Goal: Task Accomplishment & Management: Manage account settings

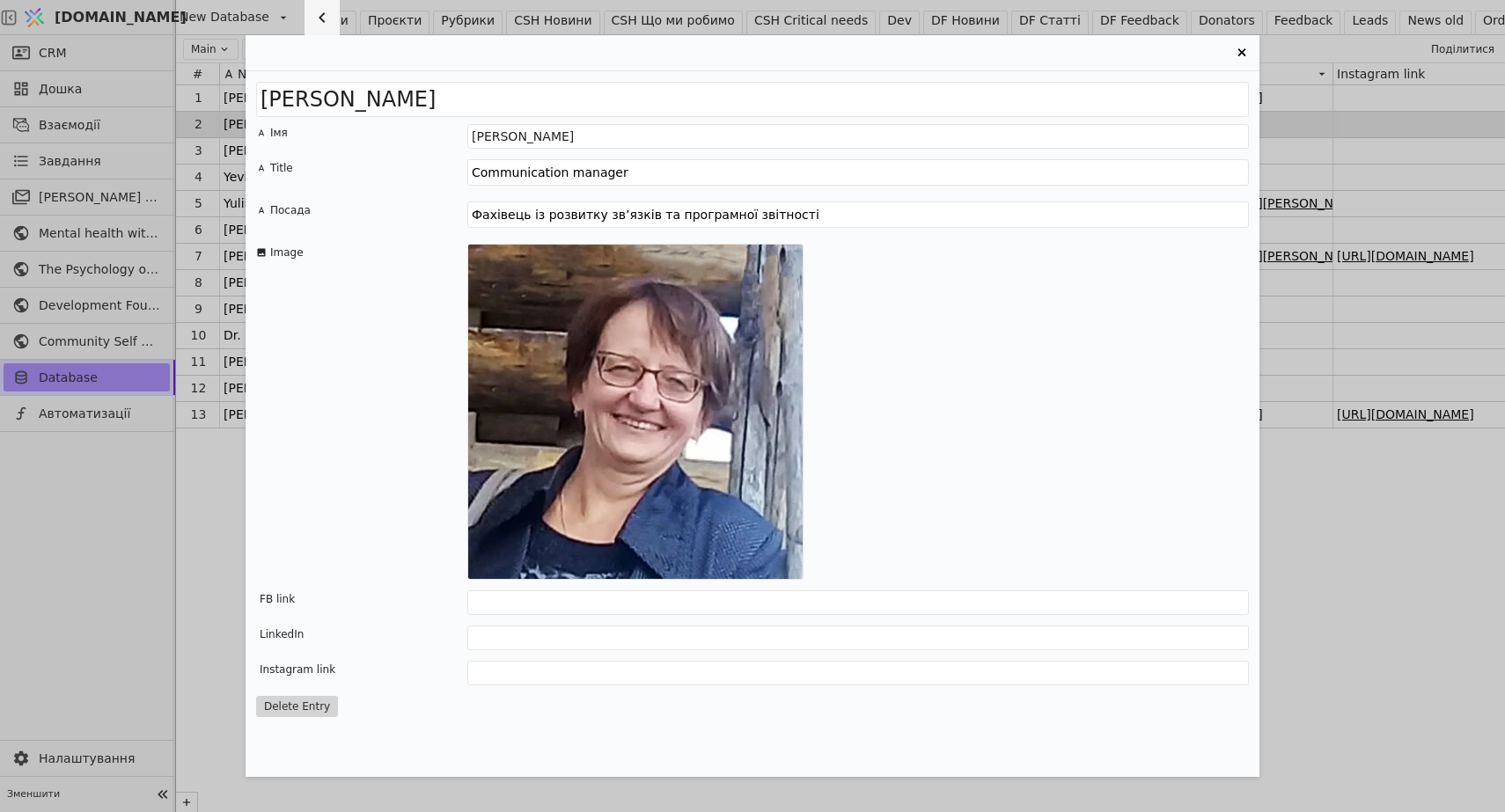
scroll to position [0, 26]
type textarea "Фахівець із розвитку зв’язків та програмної звітності"
click at [645, 170] on textarea "Communication manager" at bounding box center [858, 172] width 782 height 27
drag, startPoint x: 641, startPoint y: 170, endPoint x: 437, endPoint y: 169, distance: 204.0
click at [437, 169] on div "Title Communication manager" at bounding box center [752, 175] width 993 height 32
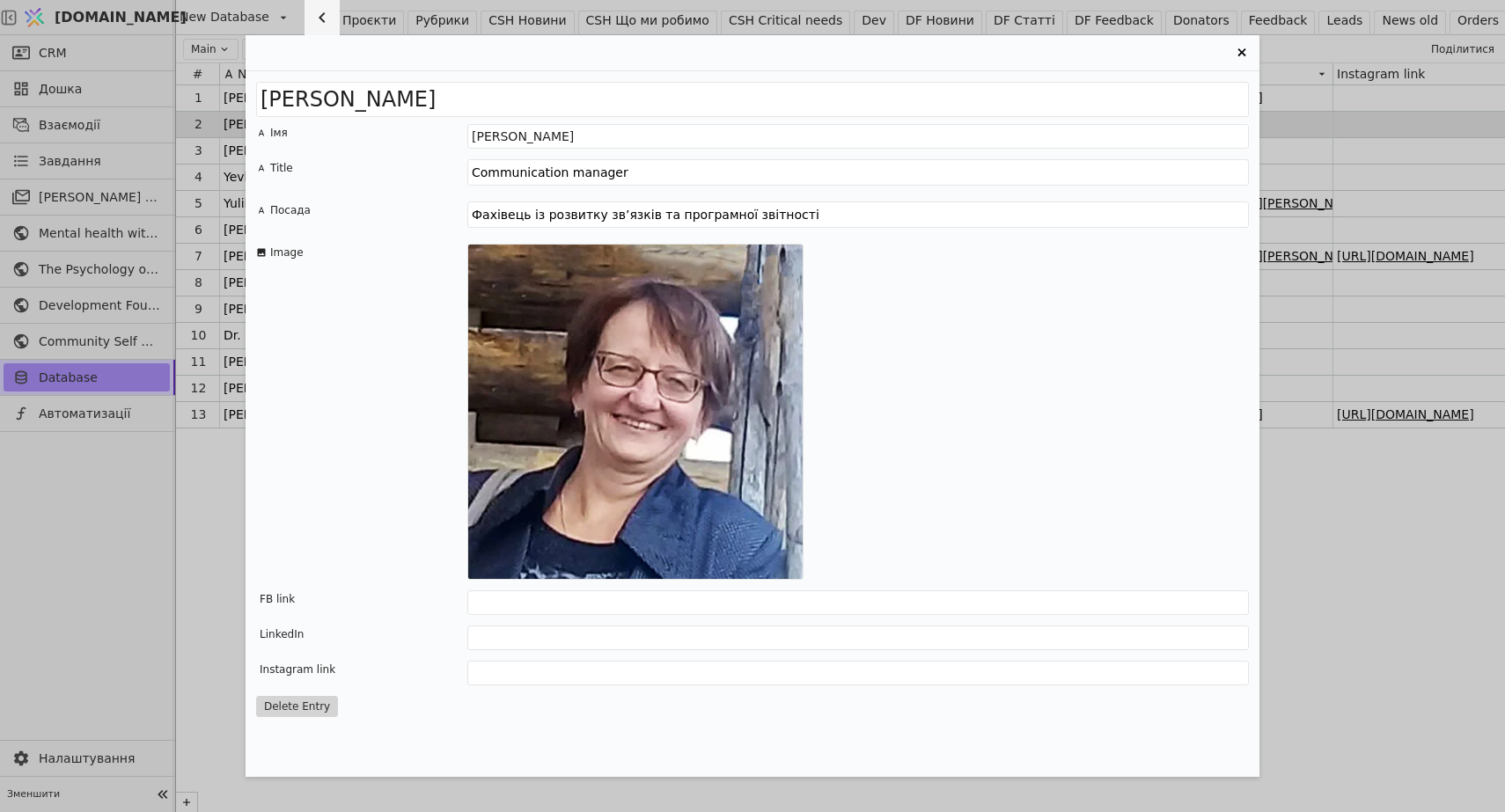
paste textarea "Partnership Development and Program Reporting [PERSON_NAME]"
type textarea "Partnership Development and Program Reporting [PERSON_NAME]"
click at [792, 567] on icon "Entry Card" at bounding box center [791, 566] width 18 height 18
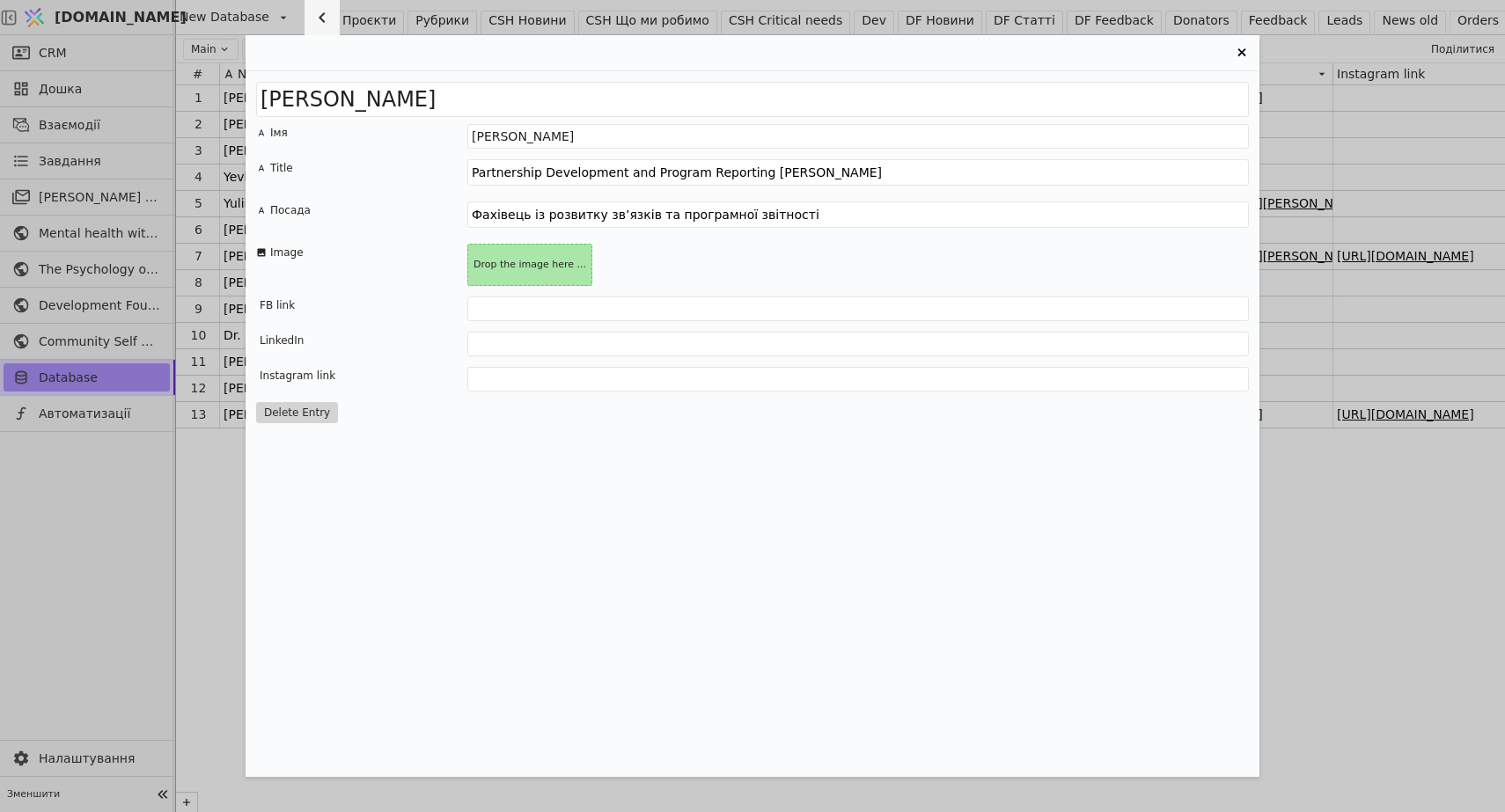
click at [622, 264] on div "Drop the image here ..." at bounding box center [858, 264] width 782 height 43
click at [525, 259] on div "Drop the image here ..." at bounding box center [530, 264] width 123 height 23
click at [525, 266] on div "Drop the image here ..." at bounding box center [530, 264] width 123 height 23
click at [199, 580] on div "[PERSON_NAME] Імя [PERSON_NAME] Title Partnership Development and Program Repor…" at bounding box center [752, 406] width 1505 height 812
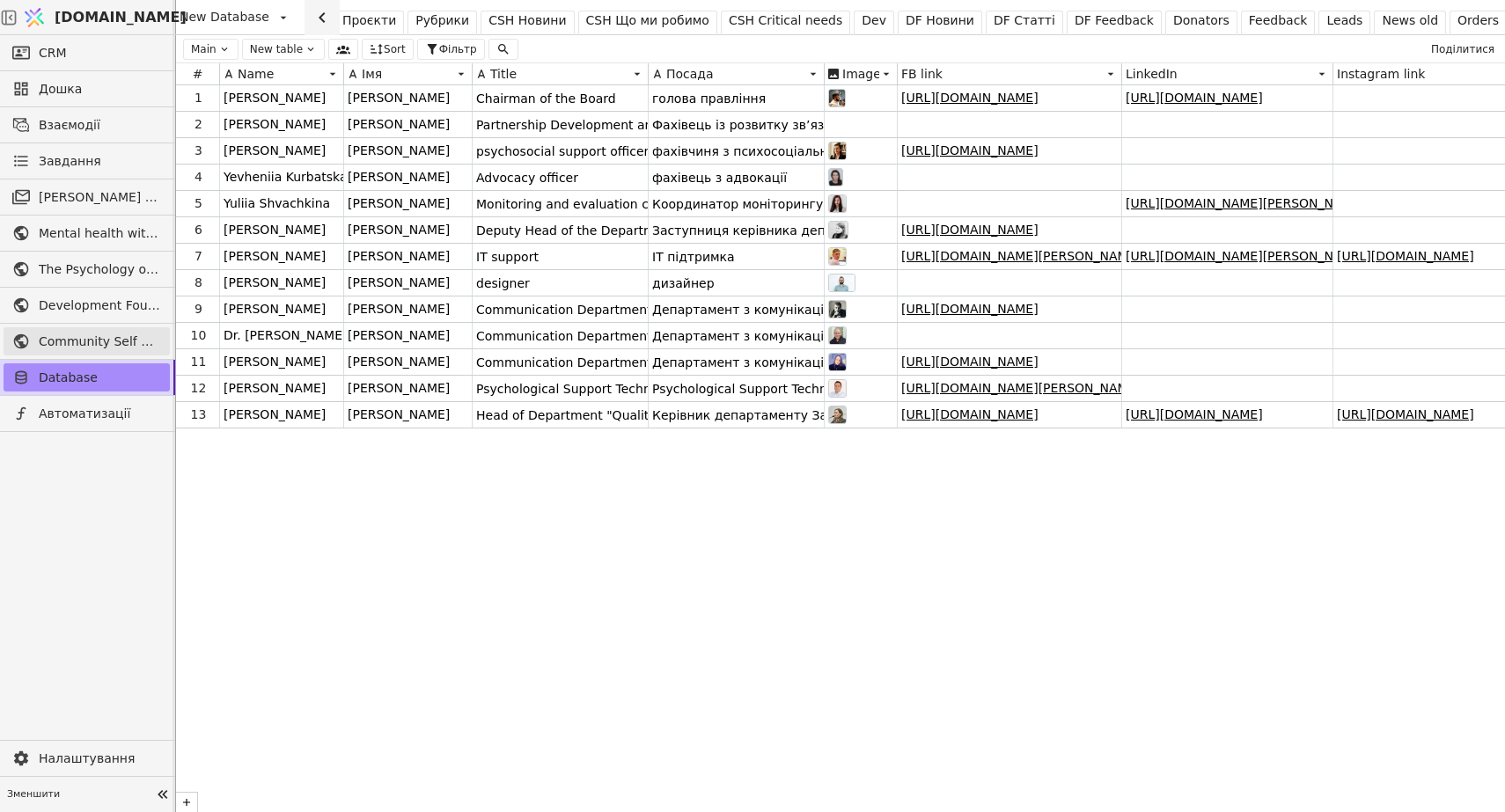
click at [79, 336] on span "Community Self Help" at bounding box center [99, 342] width 122 height 19
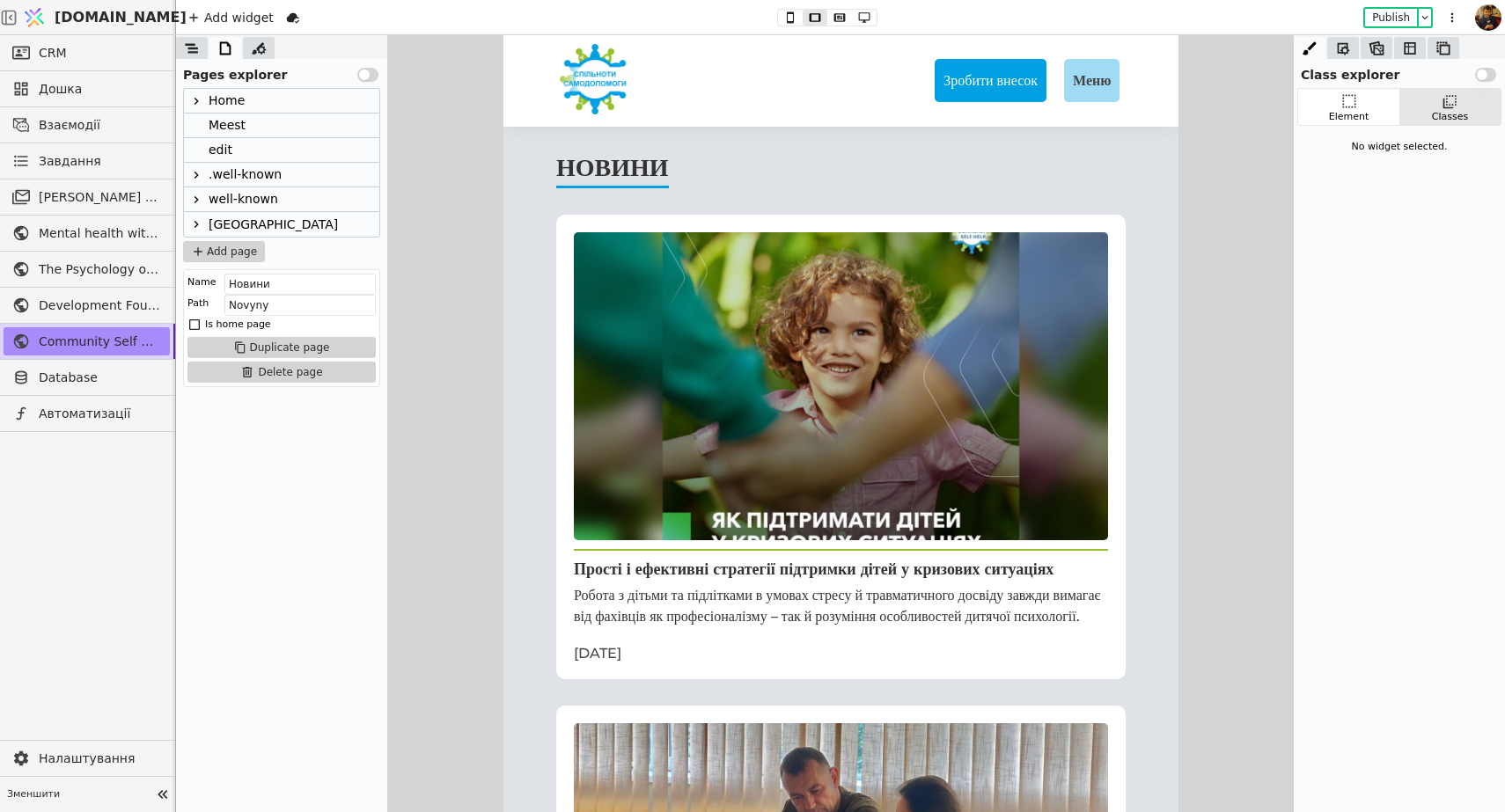
click at [194, 229] on icon at bounding box center [196, 224] width 14 height 14
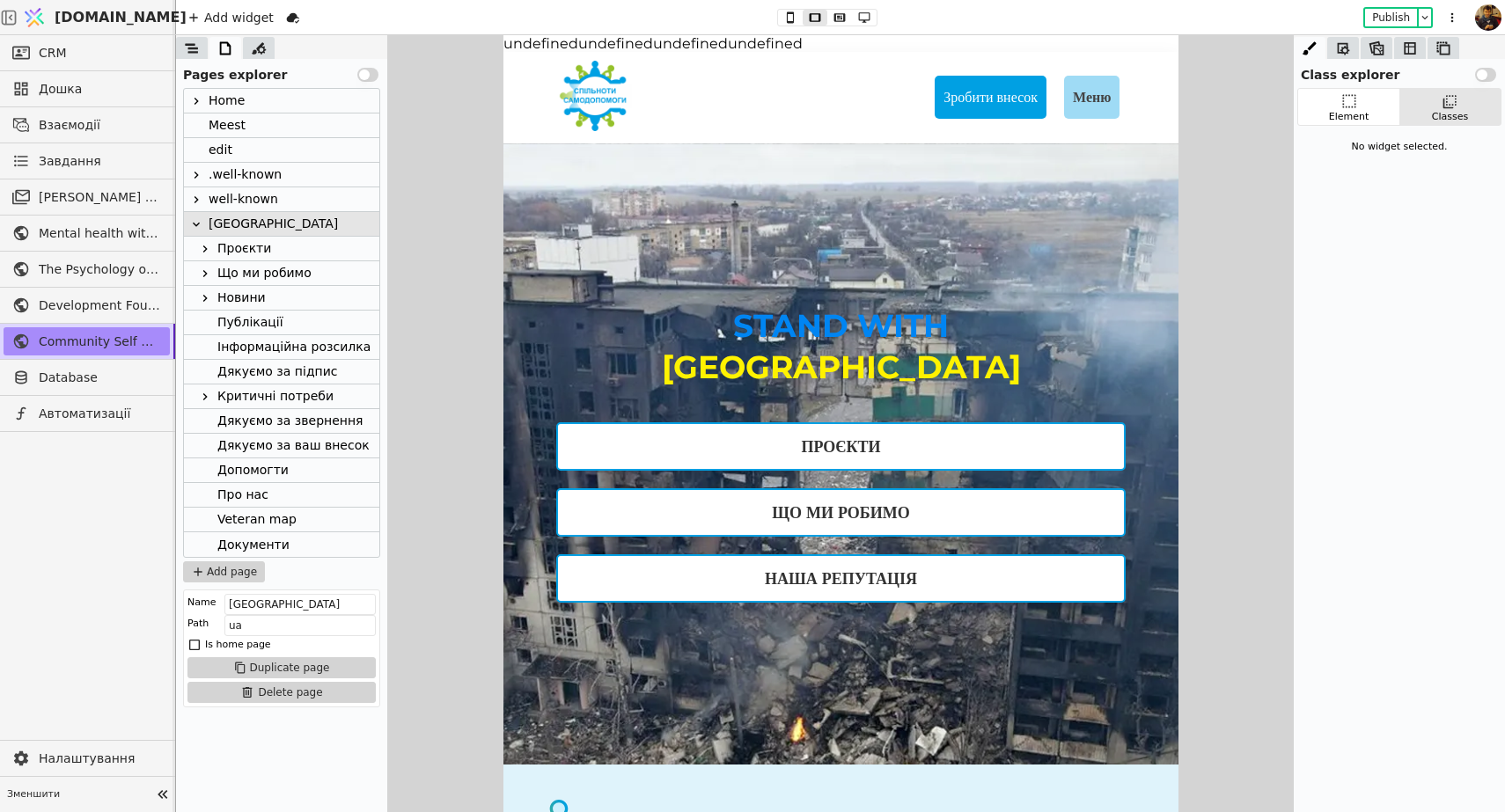
click at [260, 495] on div "Про нас" at bounding box center [243, 495] width 52 height 24
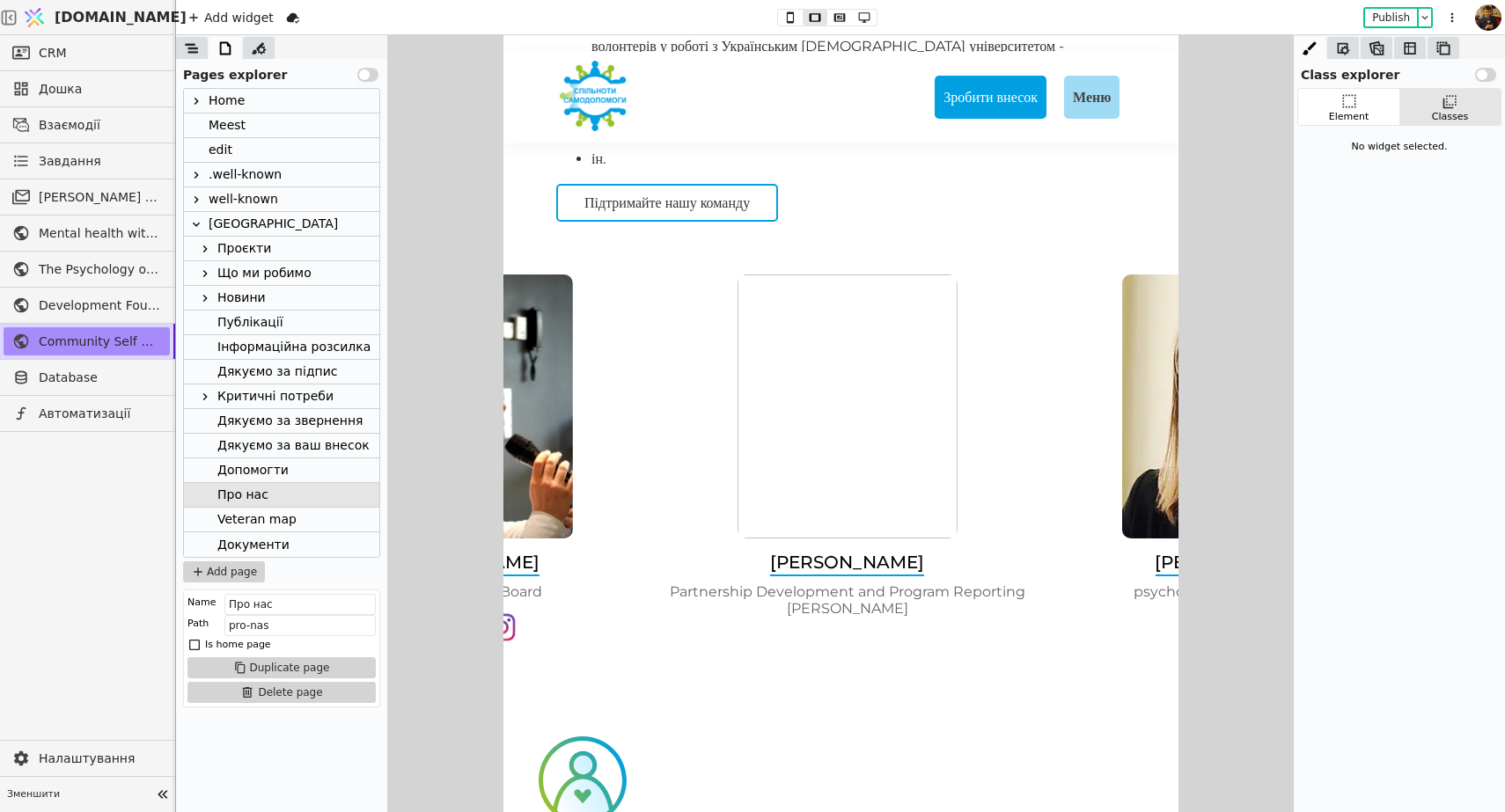
drag, startPoint x: 1136, startPoint y: 557, endPoint x: 687, endPoint y: 557, distance: 449.0
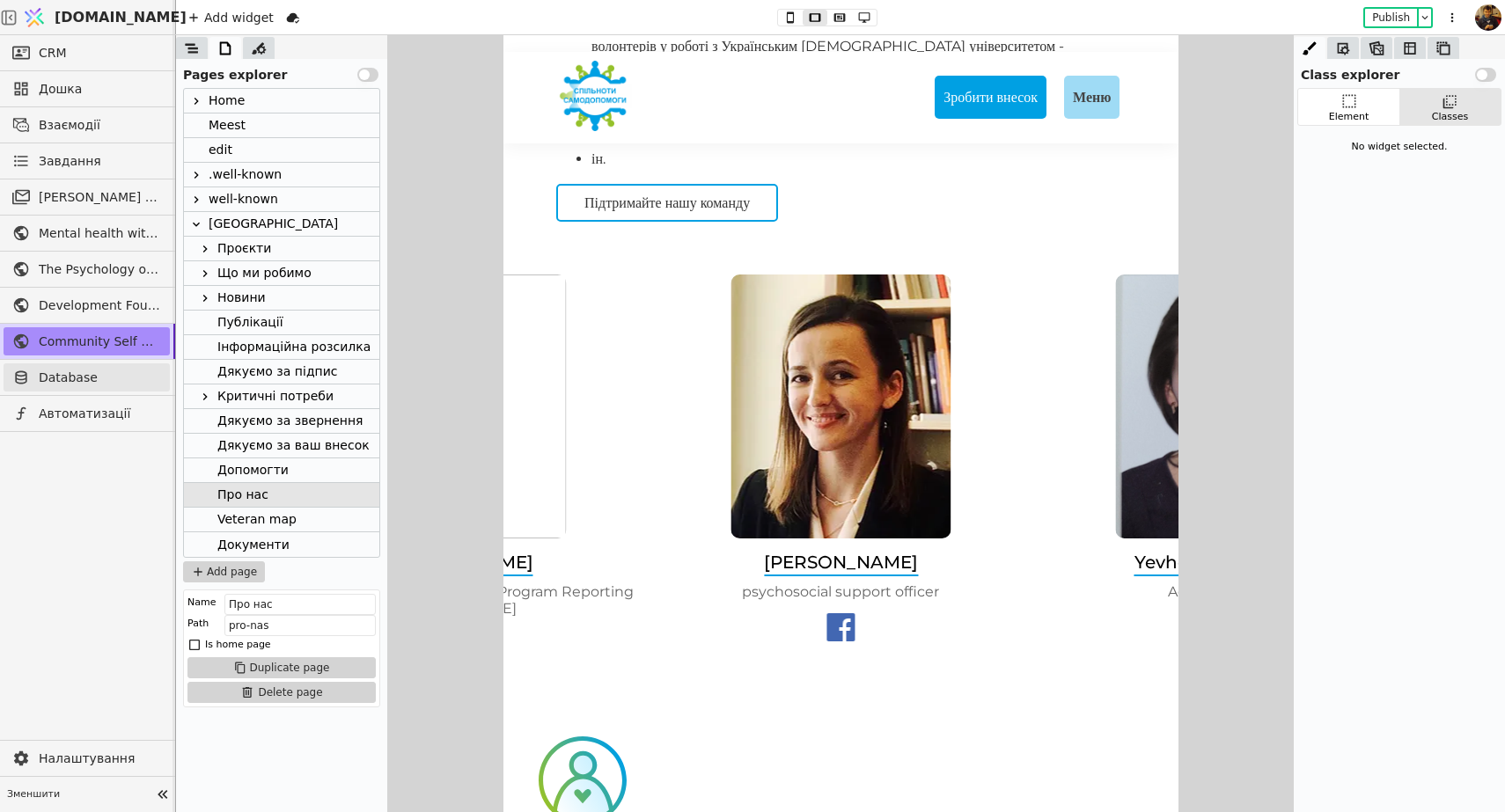
click at [70, 382] on span "Database" at bounding box center [99, 377] width 122 height 19
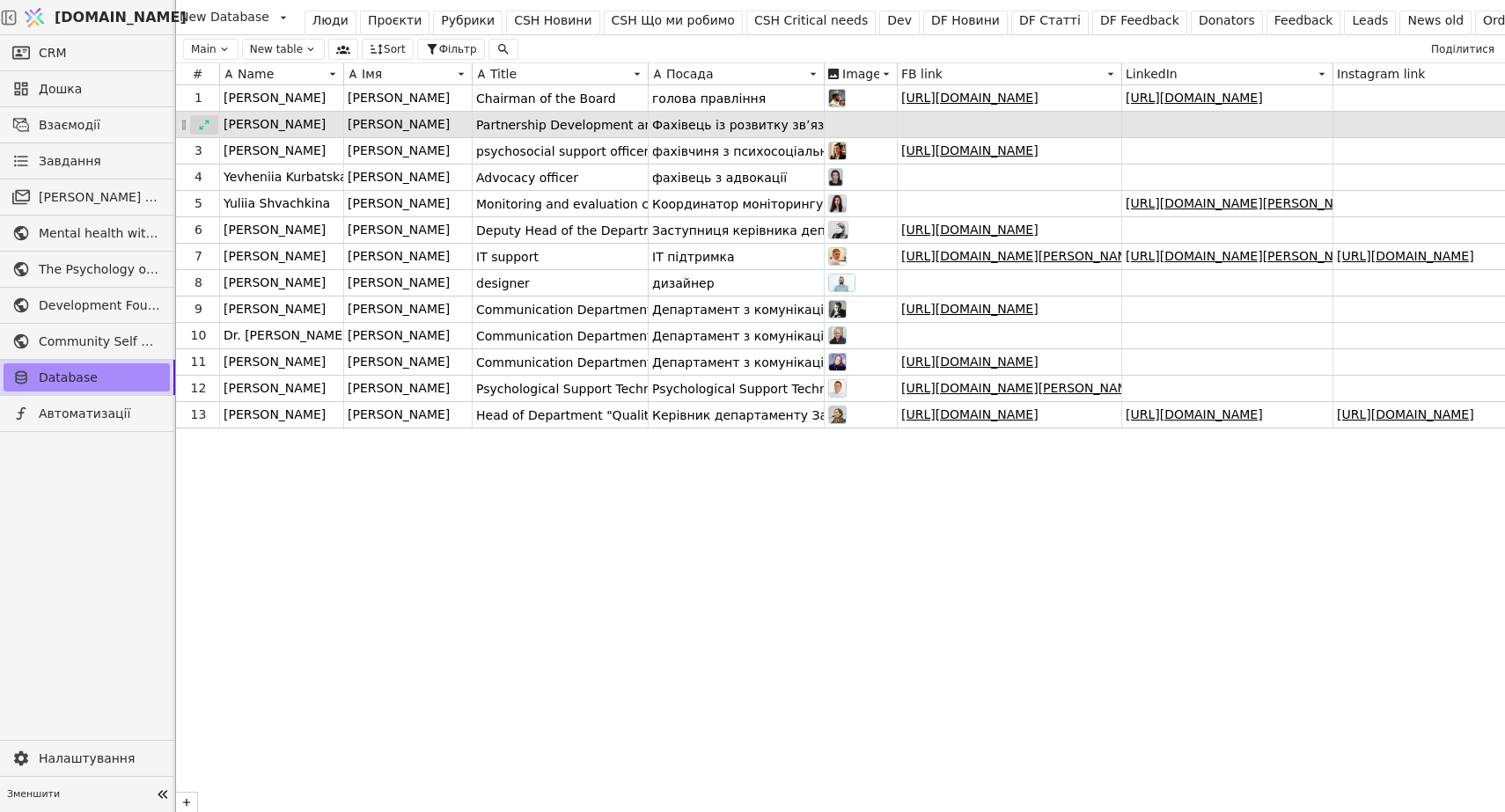
click at [204, 121] on icon at bounding box center [204, 125] width 12 height 12
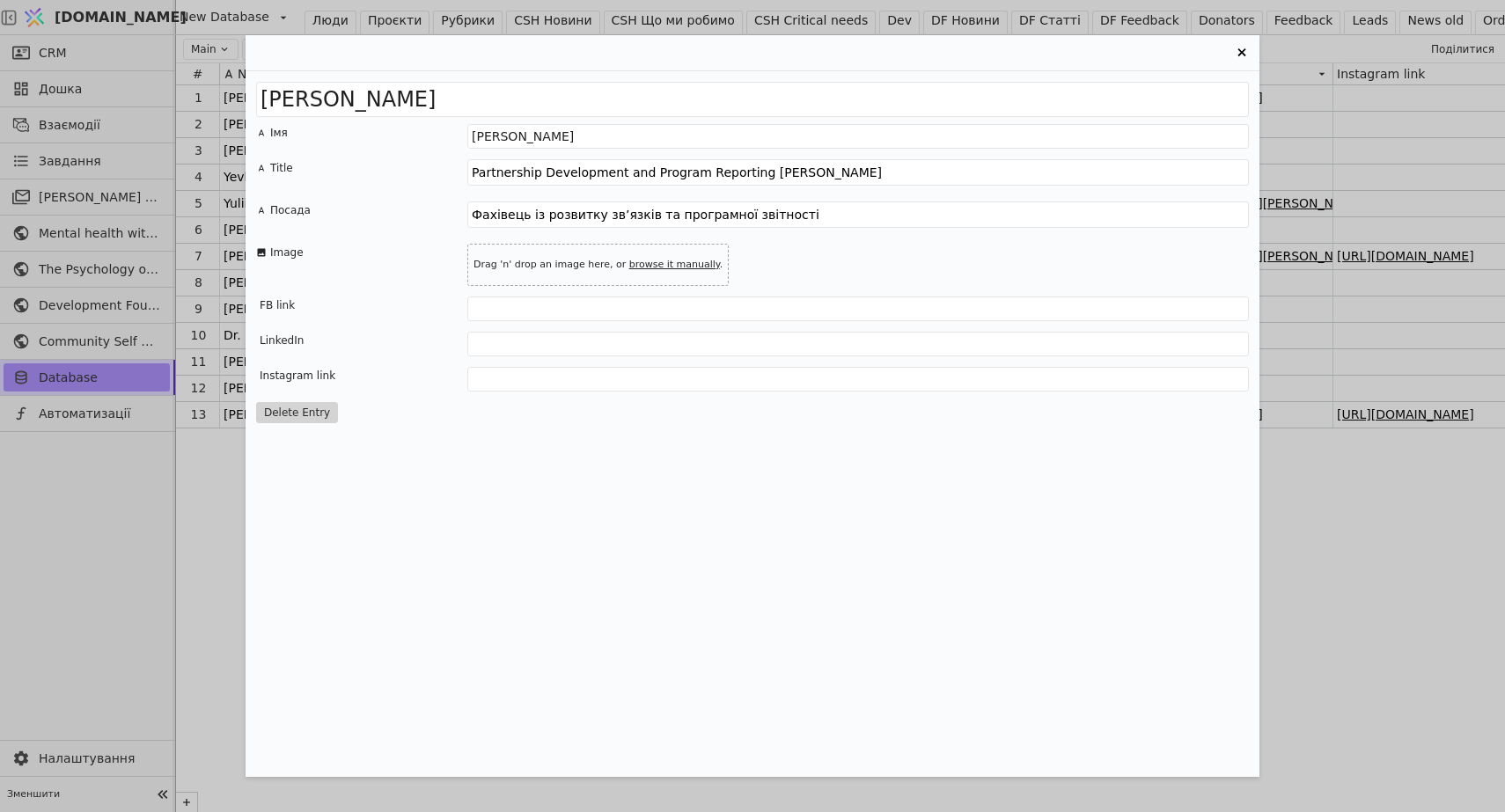
click at [639, 263] on link "browse it manually" at bounding box center [674, 264] width 90 height 12
type input "C:\fakepath\Віра.jpeg"
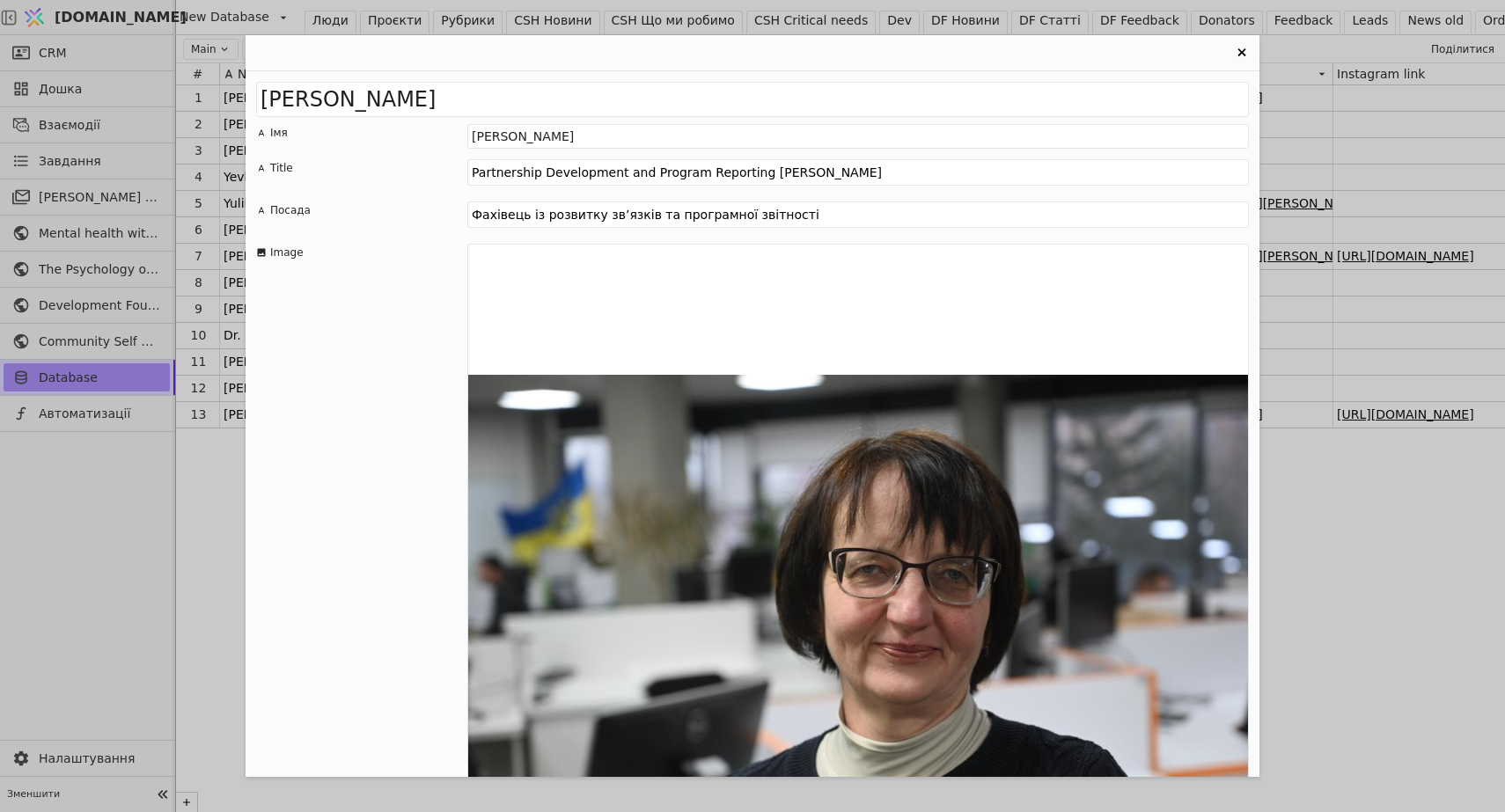
click at [53, 341] on div "[PERSON_NAME] Імя [PERSON_NAME] Title Partnership Development and Program Repor…" at bounding box center [752, 406] width 1505 height 812
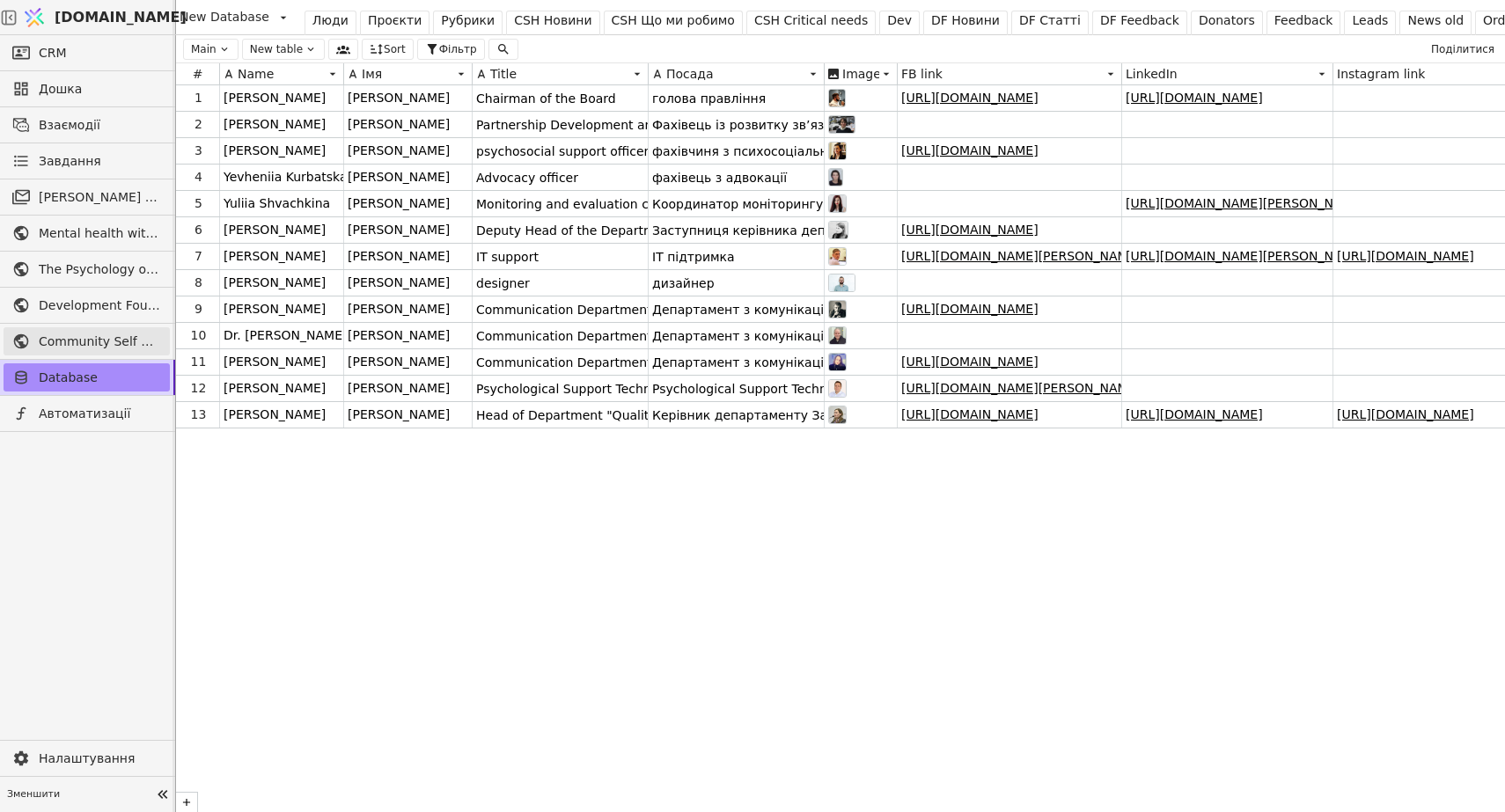
click at [143, 343] on span "Community Self Help" at bounding box center [99, 342] width 122 height 19
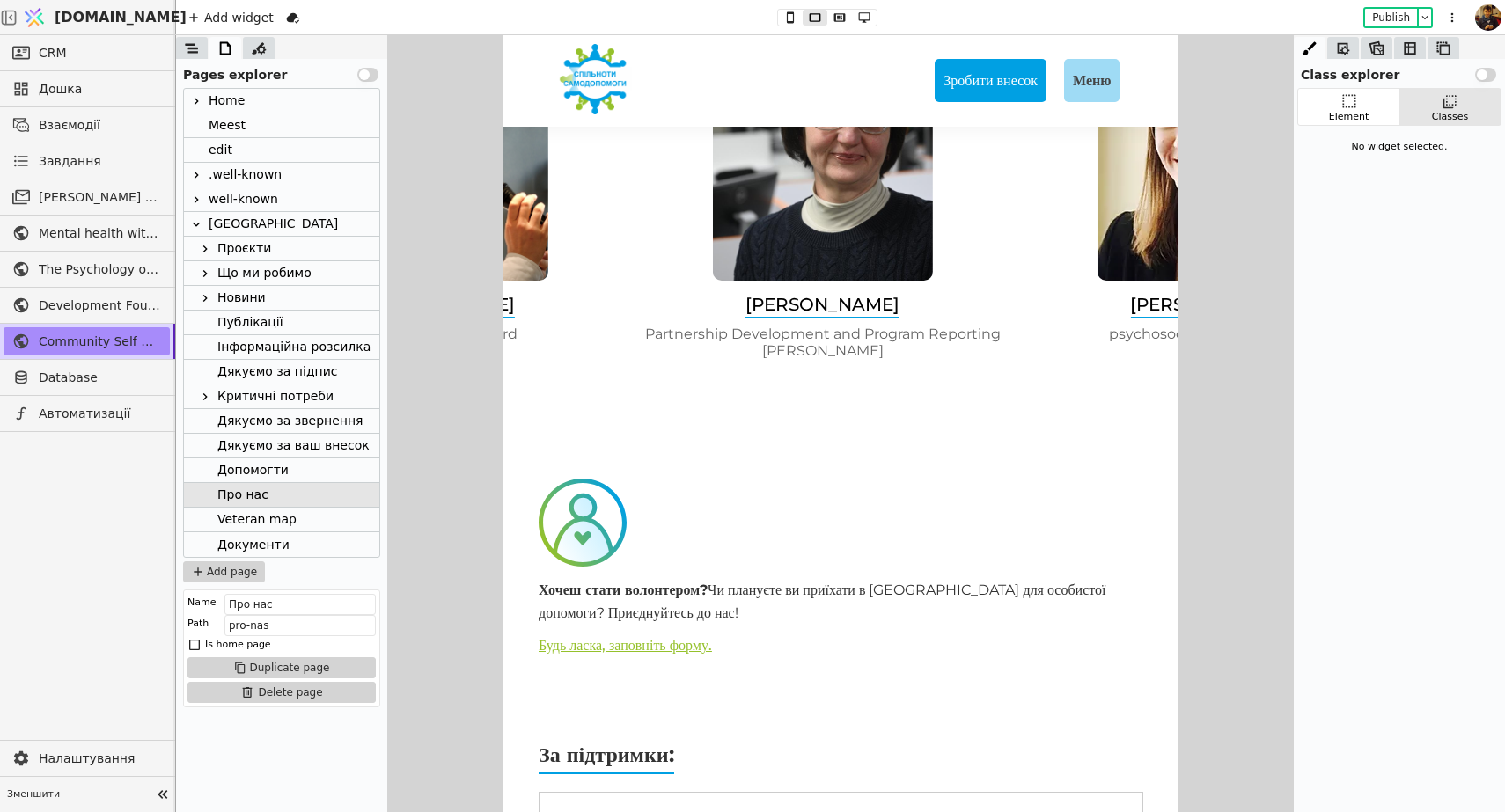
drag, startPoint x: 1138, startPoint y: 323, endPoint x: 735, endPoint y: 350, distance: 403.9
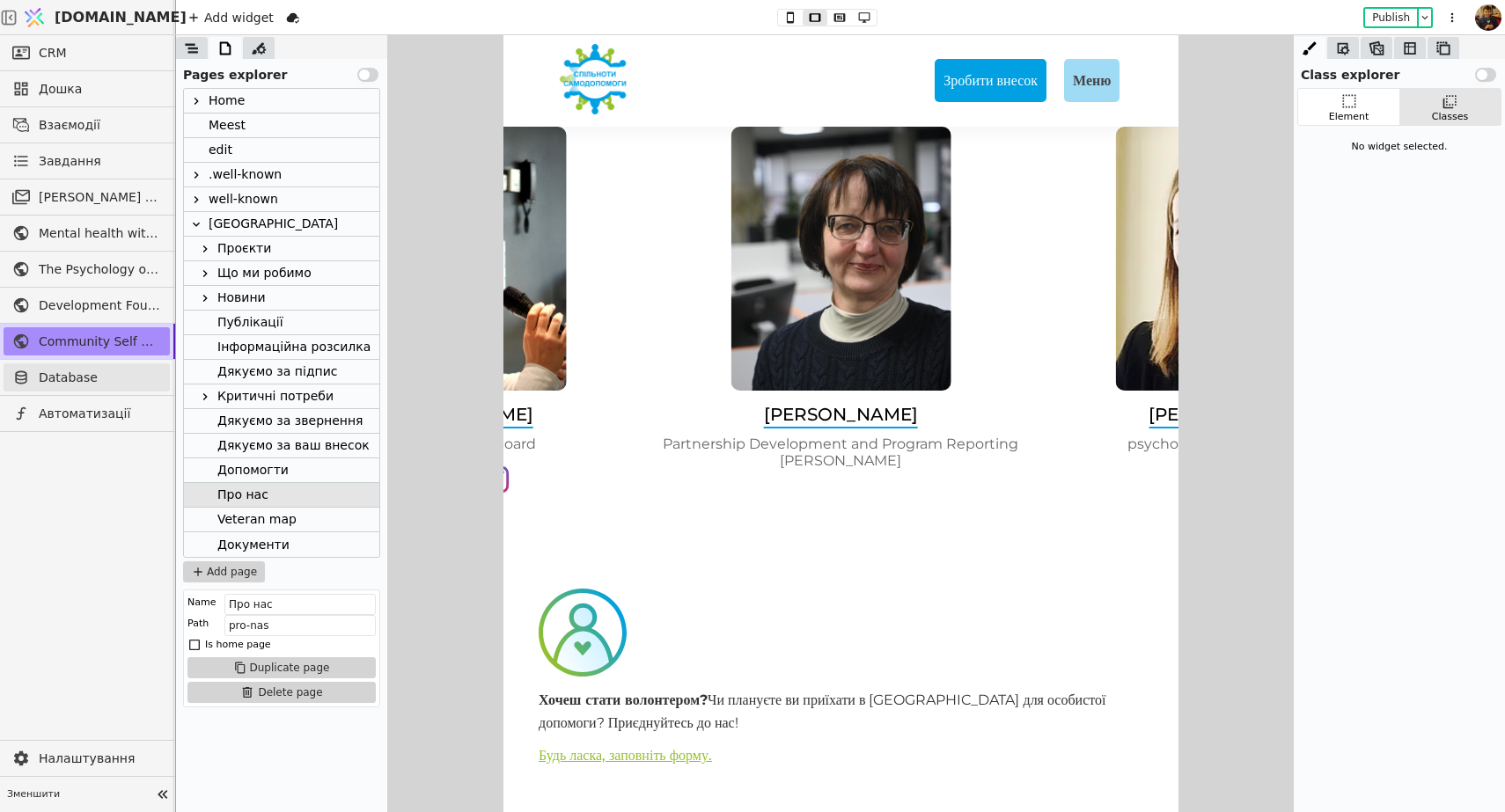
click at [54, 381] on span "Database" at bounding box center [99, 377] width 122 height 19
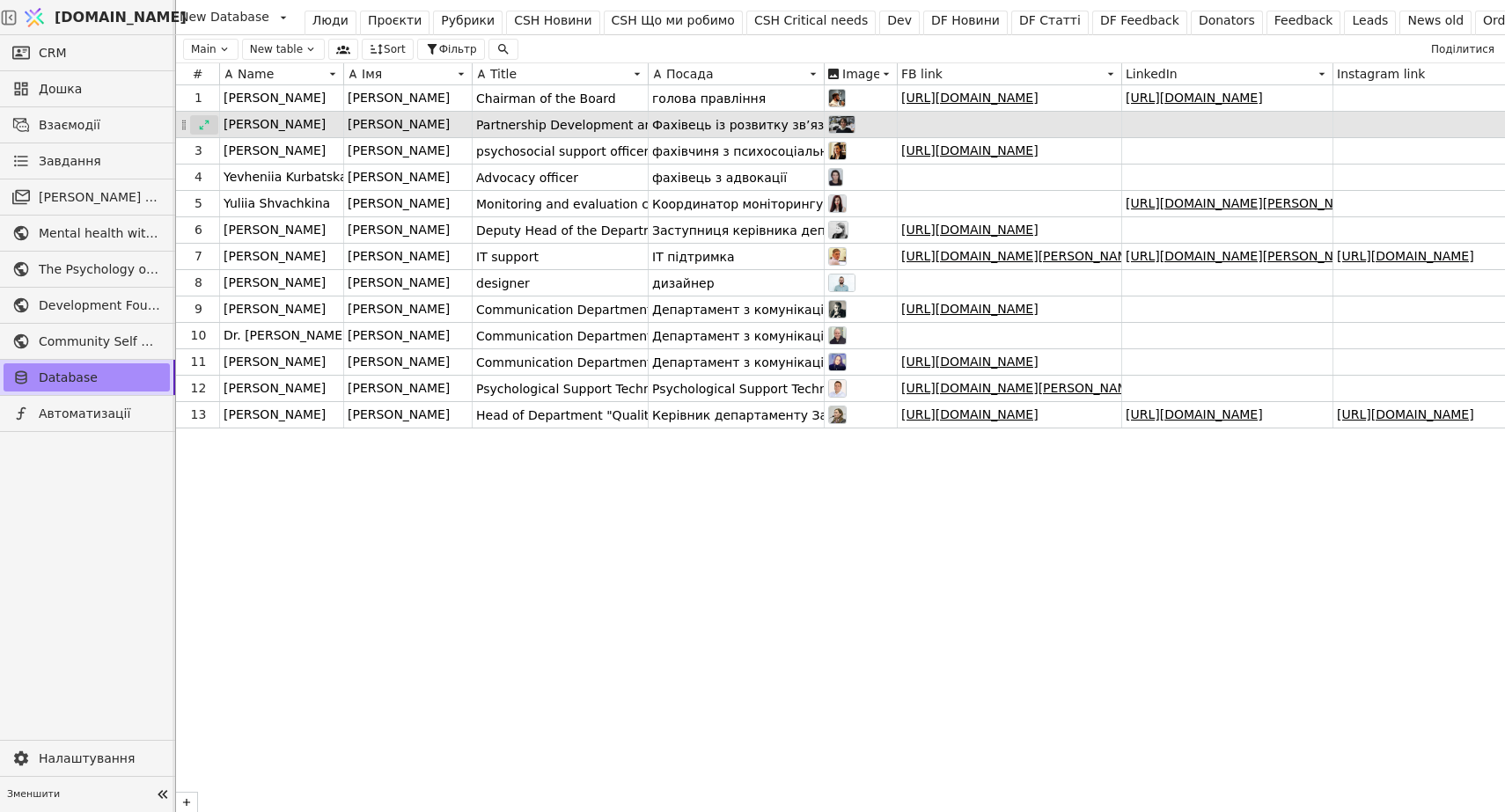
click at [204, 127] on icon at bounding box center [204, 125] width 12 height 12
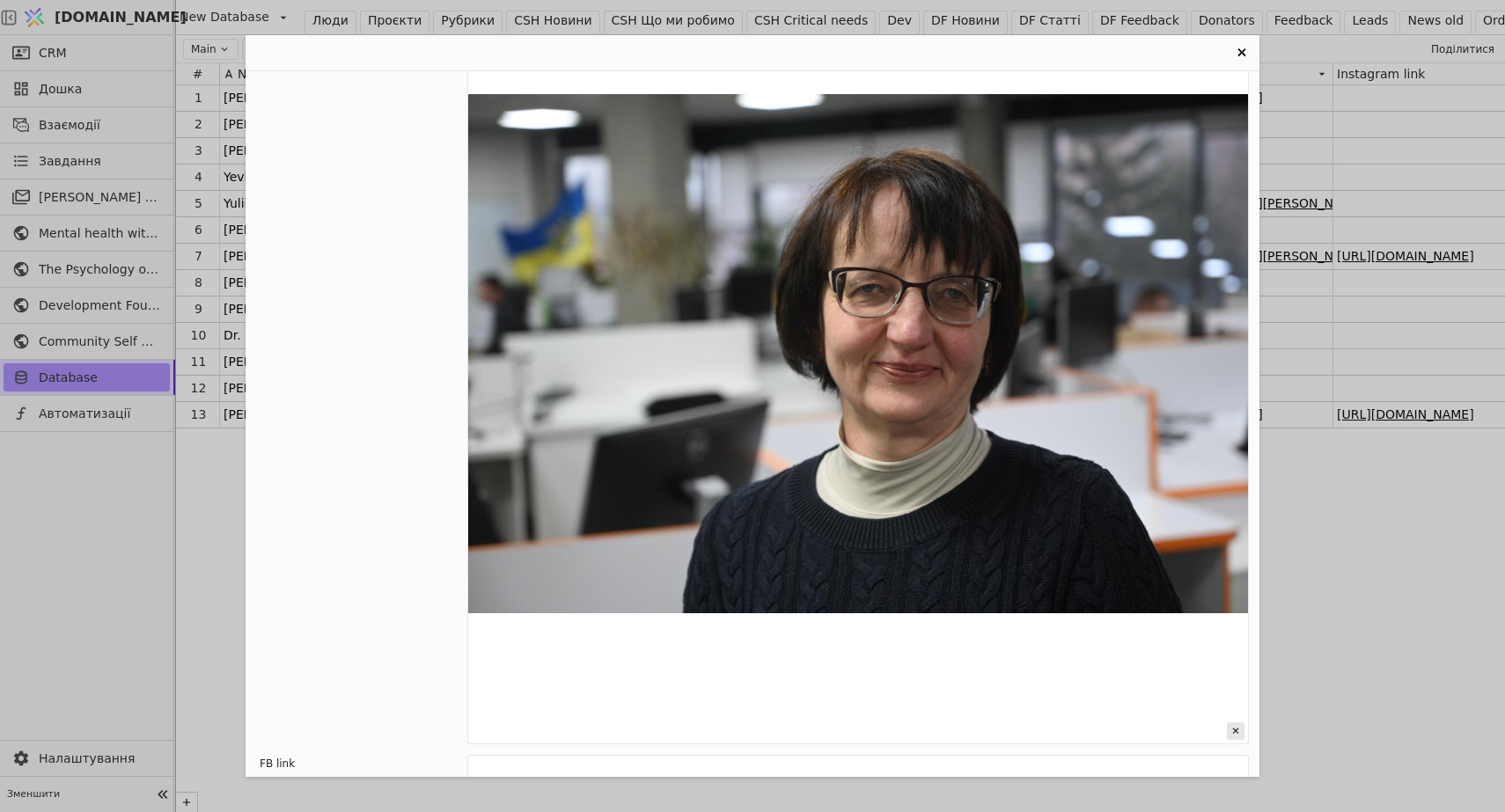
scroll to position [0, 102]
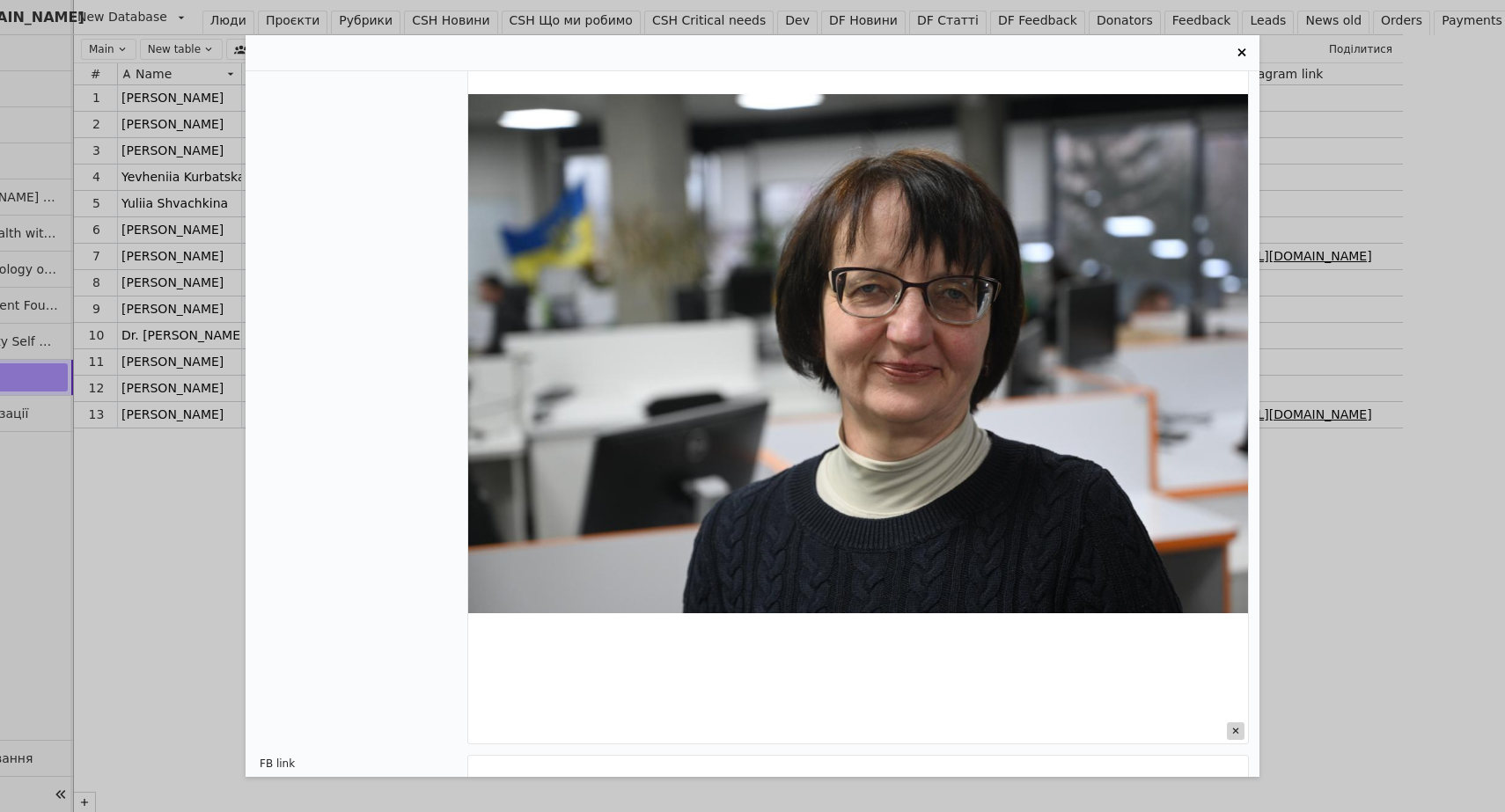
click at [1234, 729] on icon "Entry Card" at bounding box center [1236, 731] width 18 height 18
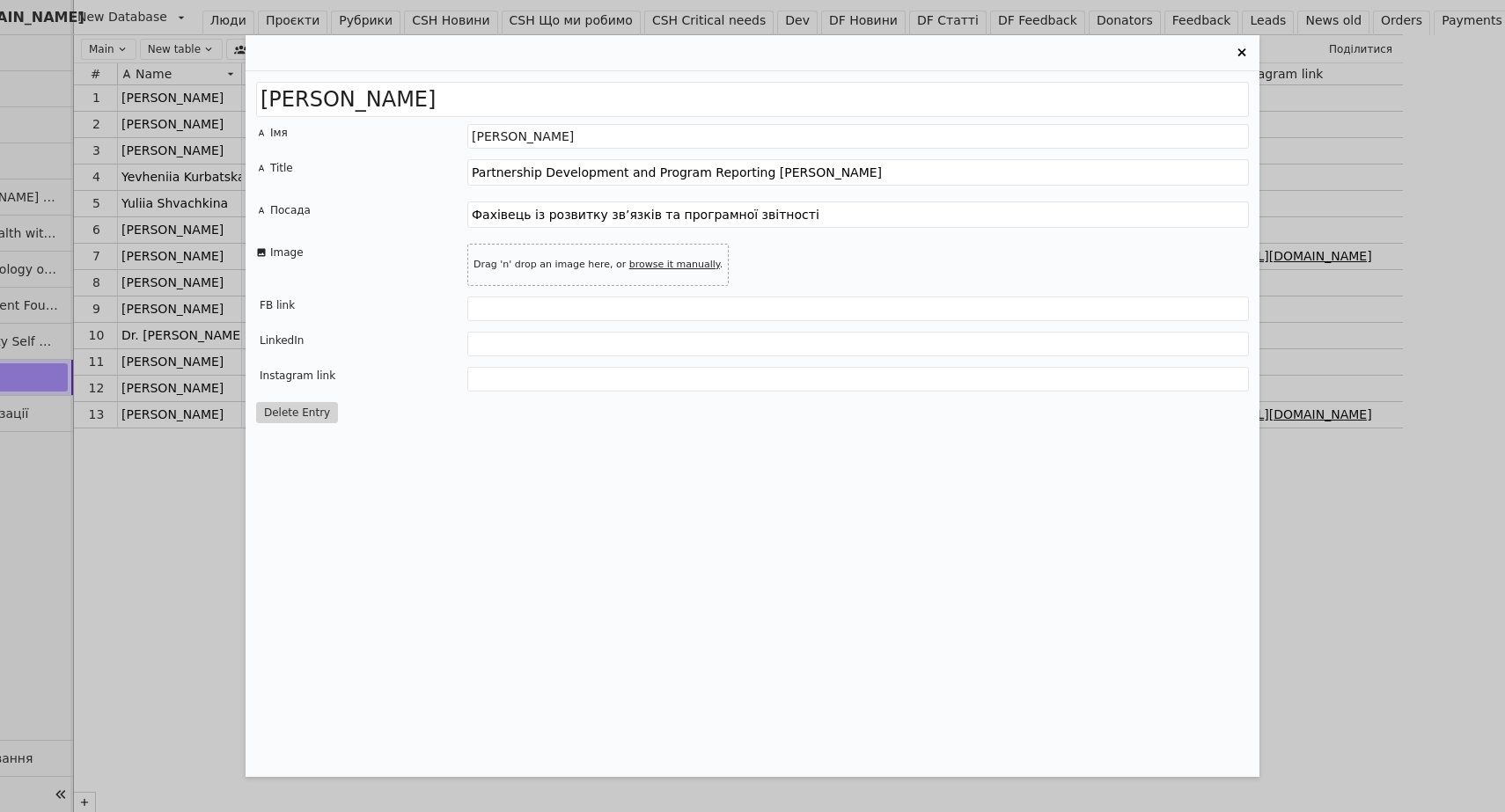
scroll to position [0, 0]
click at [681, 263] on link "browse it manually" at bounding box center [674, 264] width 90 height 12
type input "C:\fakepath\зображення_viber_2025-09-02_[PHONE_NUMBER].jpg"
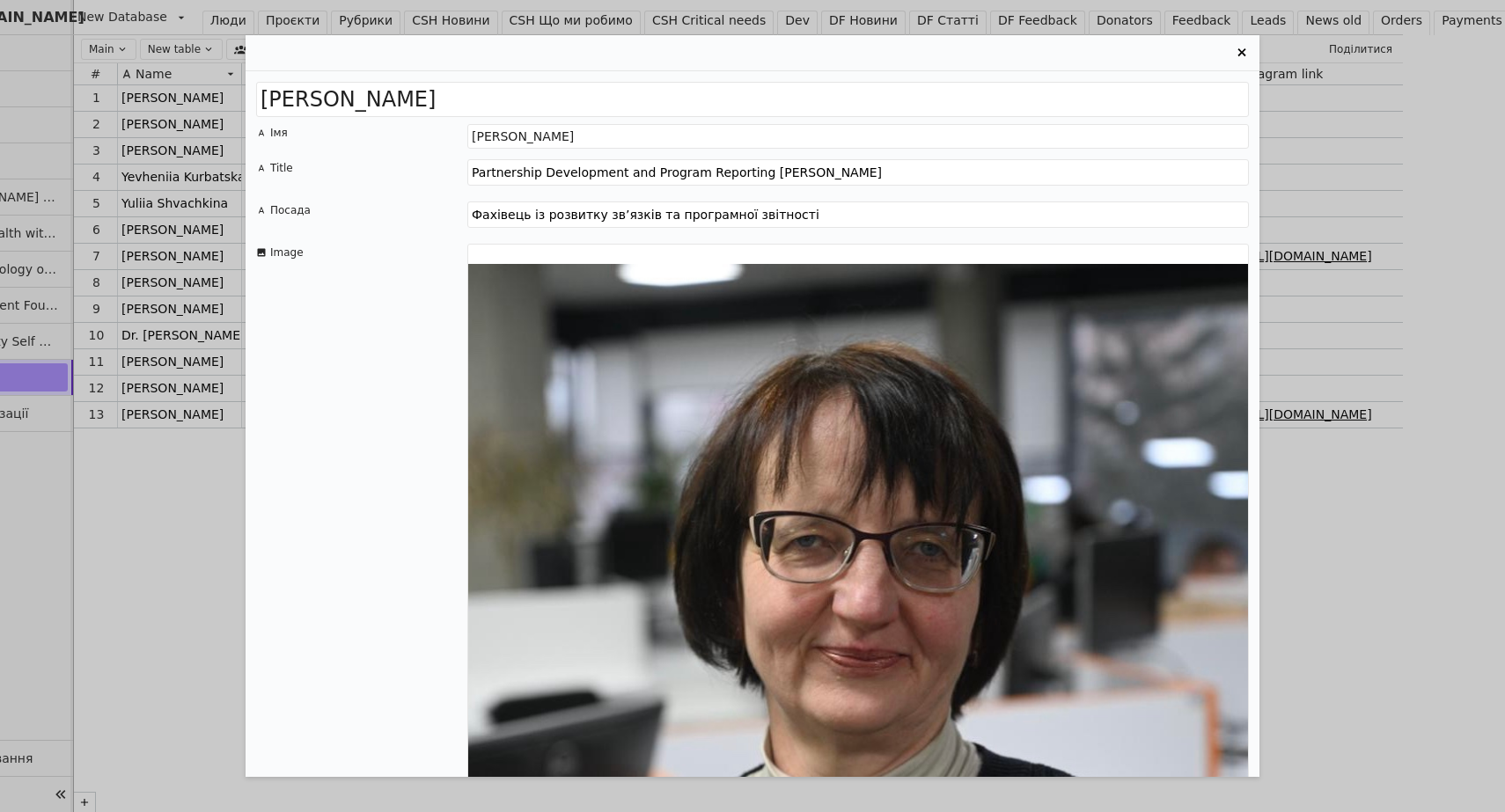
click at [114, 489] on div "[PERSON_NAME] Імя [PERSON_NAME] Title Partnership Development and Program Repor…" at bounding box center [752, 406] width 1505 height 812
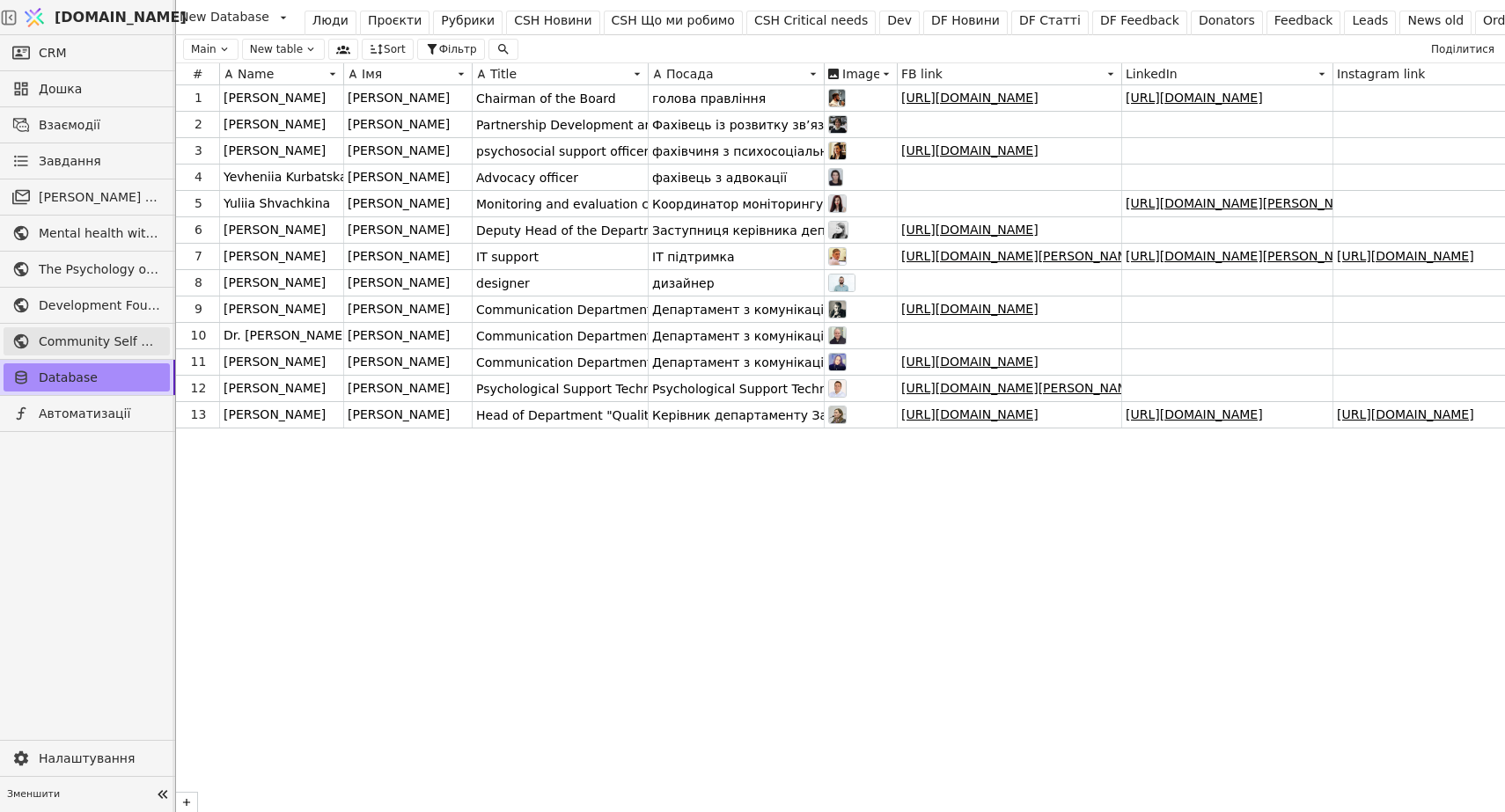
click at [73, 343] on span "Community Self Help" at bounding box center [99, 342] width 122 height 19
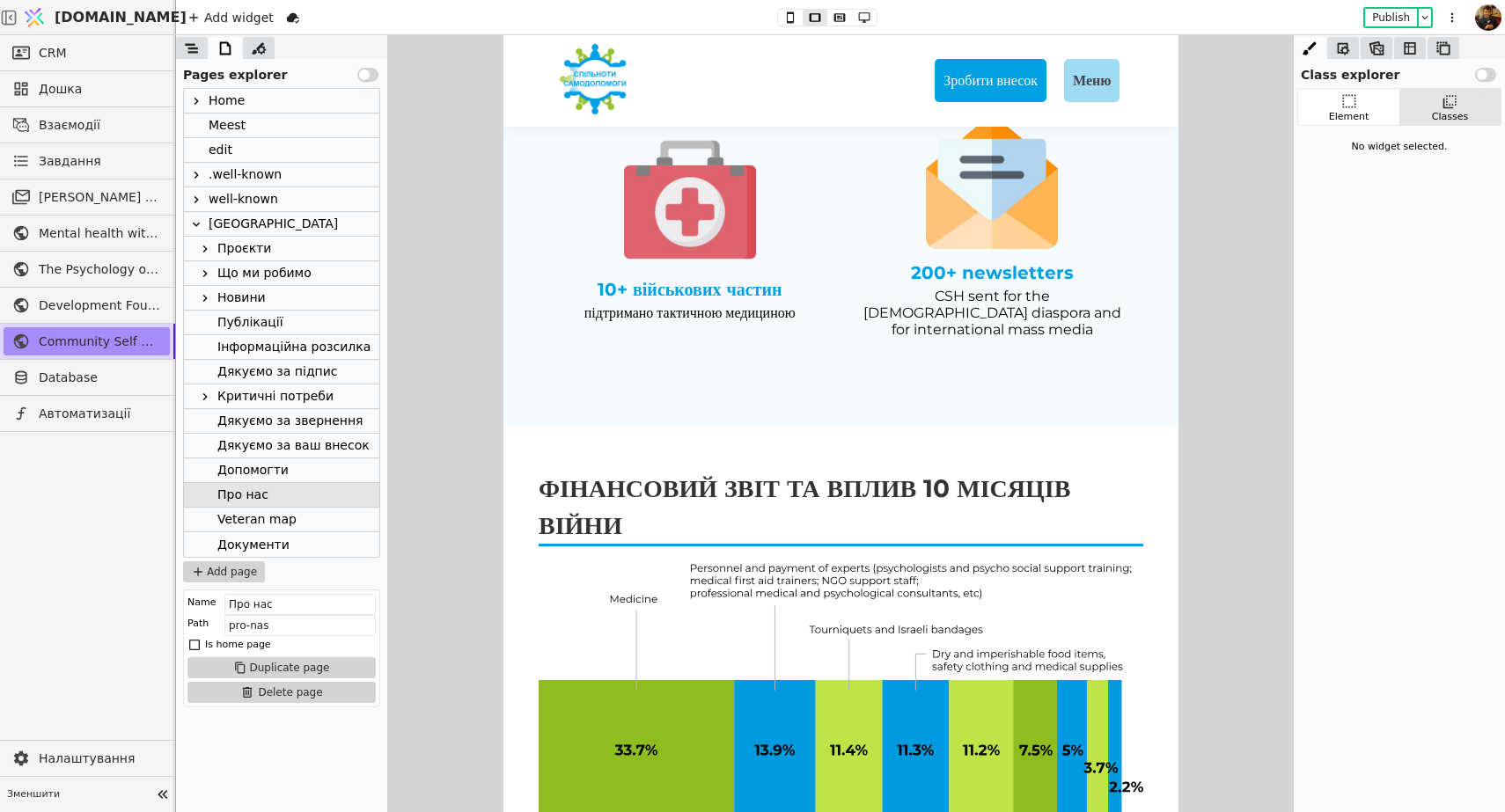
scroll to position [2179, 0]
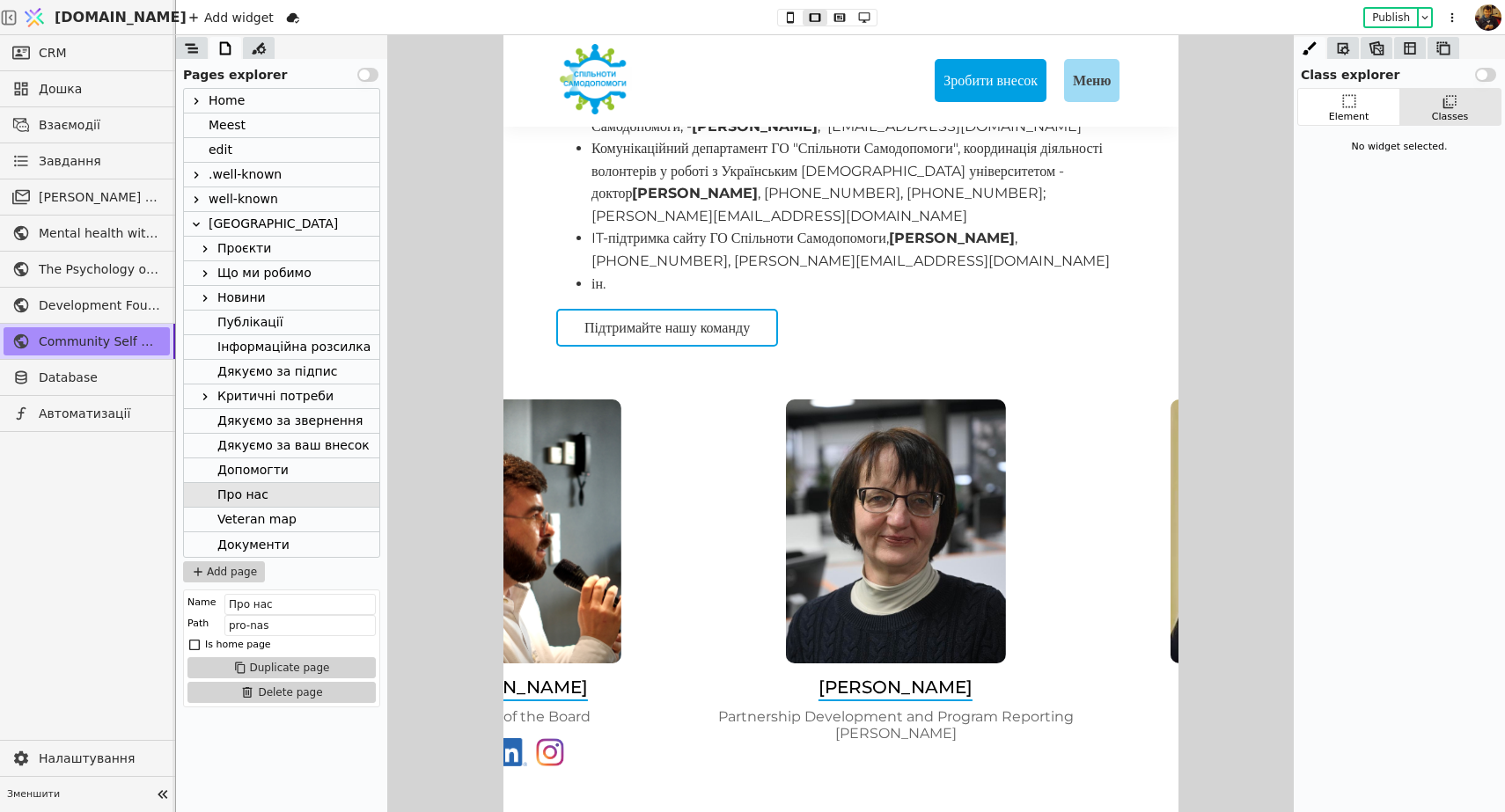
drag, startPoint x: 974, startPoint y: 586, endPoint x: 646, endPoint y: 610, distance: 328.9
click at [646, 610] on div "[PERSON_NAME] Chairman of the Board" at bounding box center [510, 594] width 367 height 391
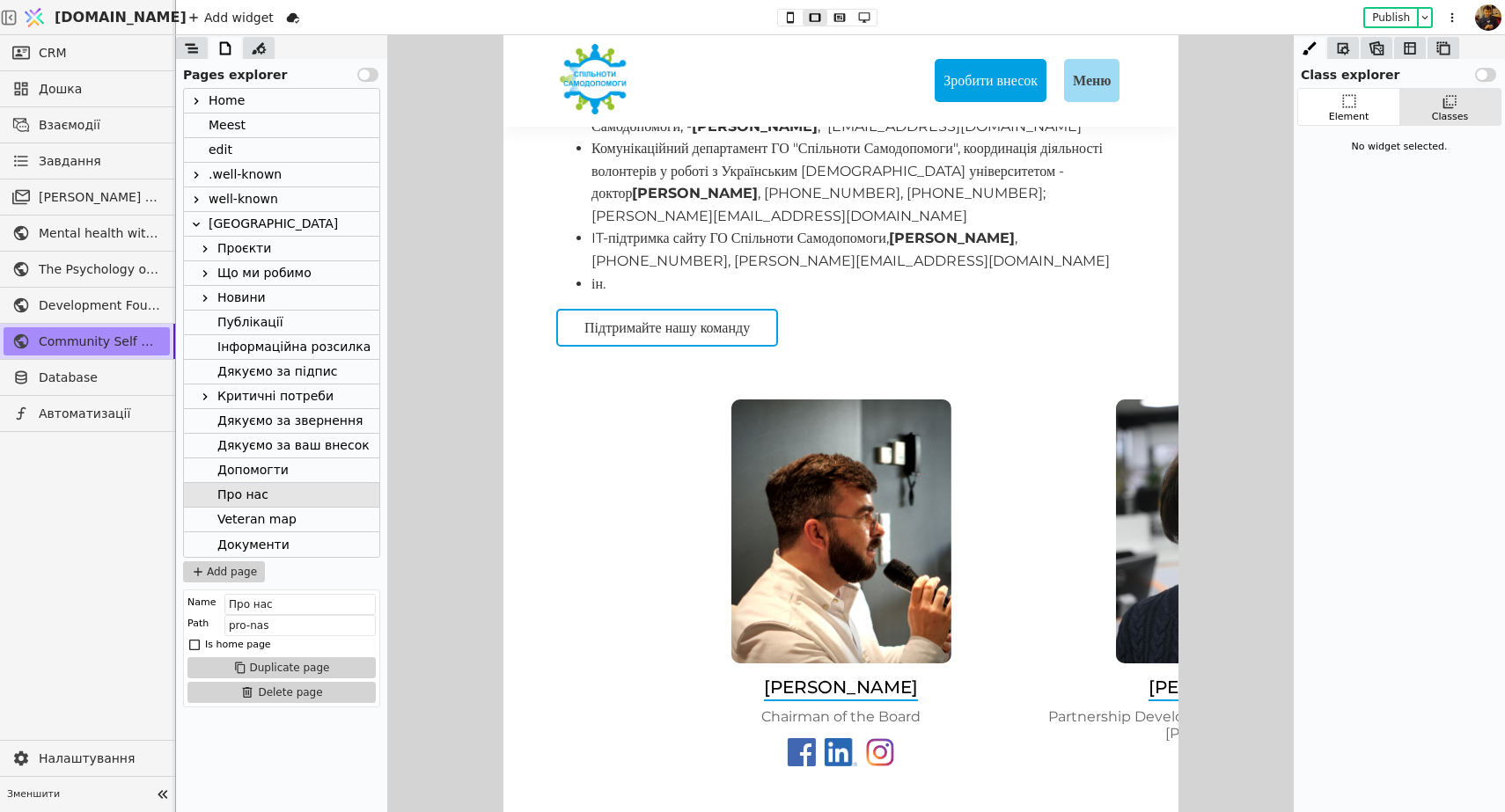
click at [1401, 28] on div "Add widget Publish" at bounding box center [824, 17] width 1296 height 35
click at [1397, 18] on button "Publish" at bounding box center [1391, 18] width 52 height 18
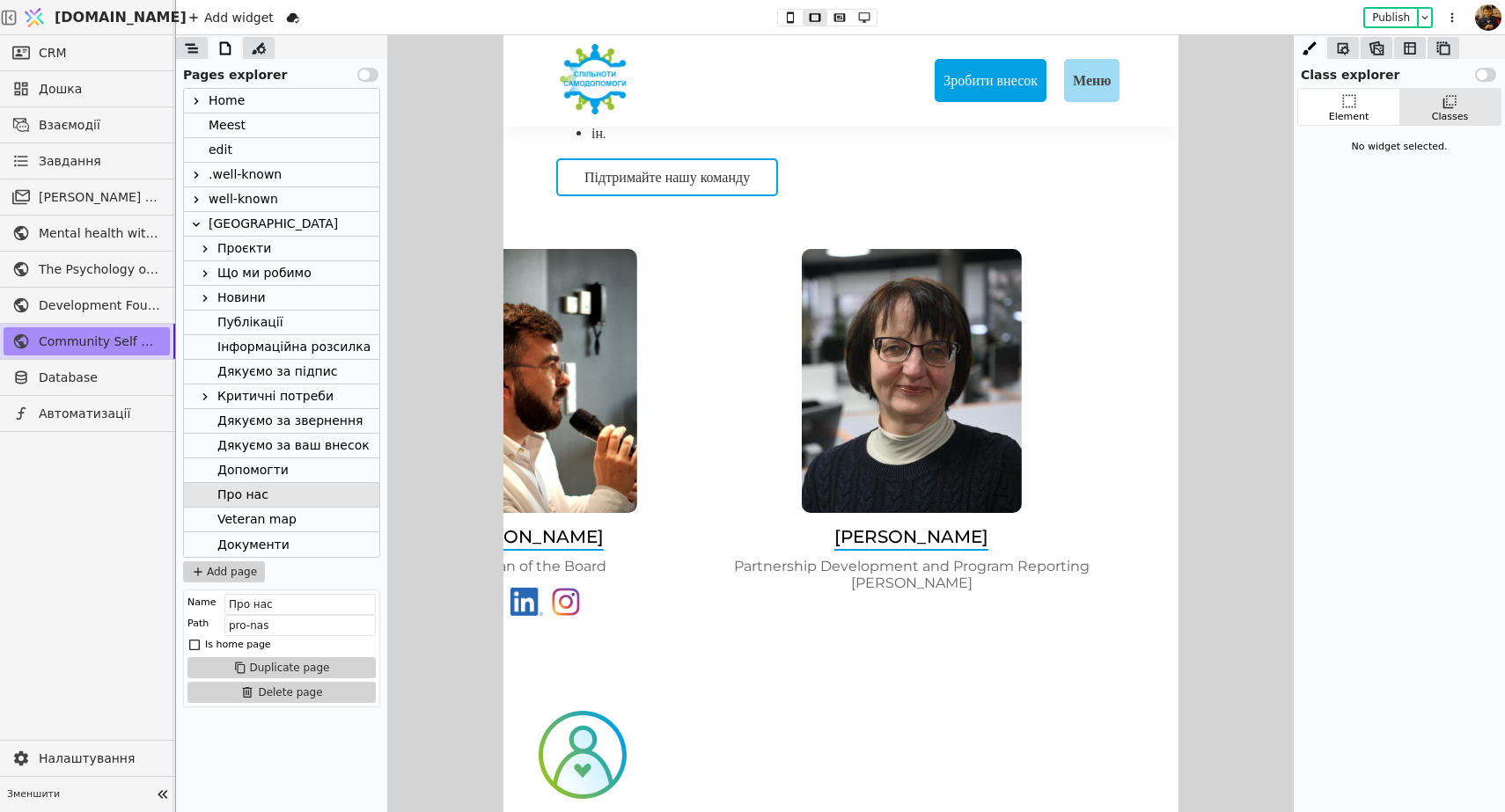
drag, startPoint x: 1035, startPoint y: 513, endPoint x: 681, endPoint y: 563, distance: 357.5
click at [681, 562] on div "[PERSON_NAME] Chairman of the Board [PERSON_NAME] Partnership Development and P…" at bounding box center [839, 444] width 675 height 391
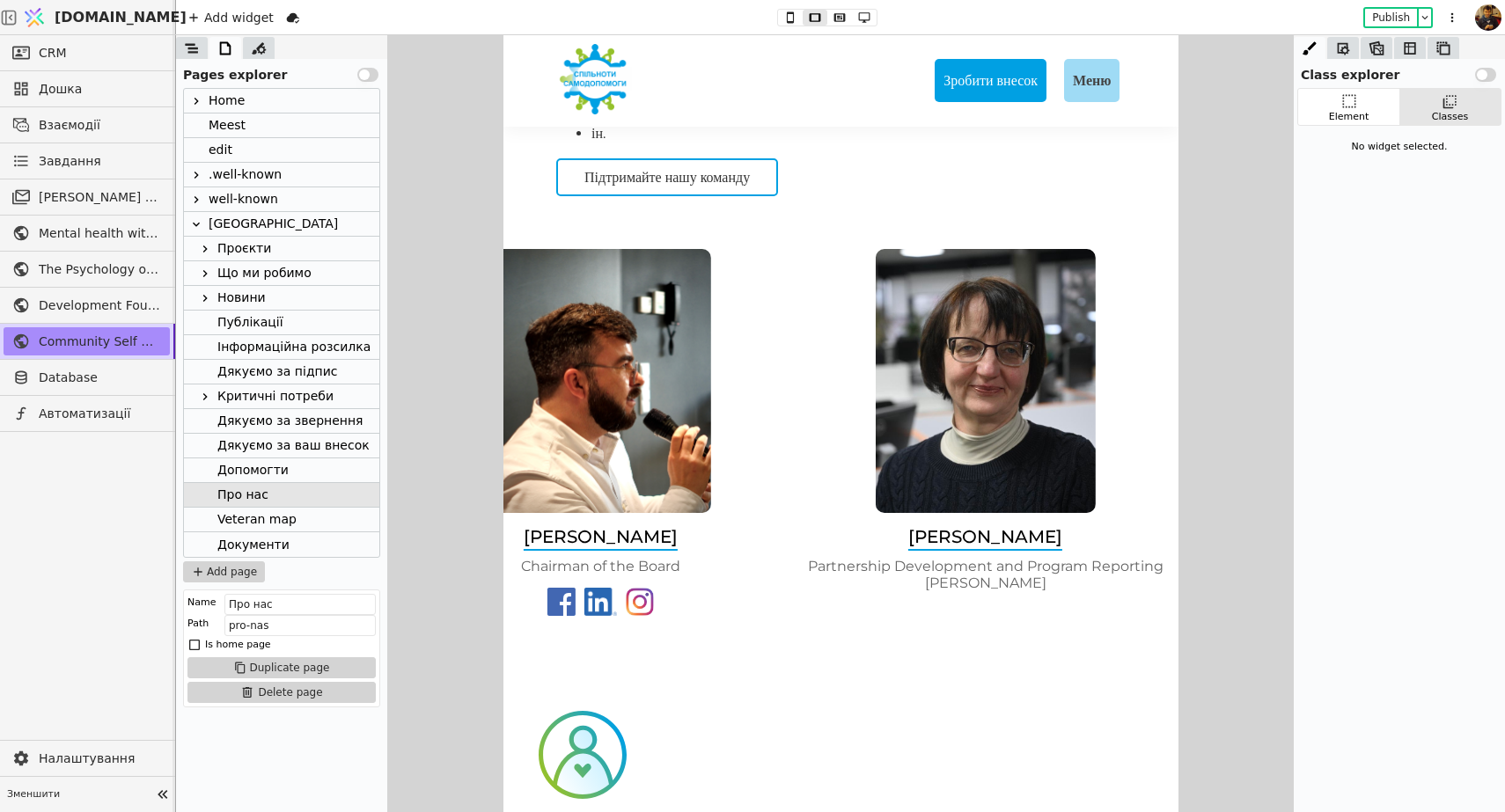
drag, startPoint x: 796, startPoint y: 516, endPoint x: 526, endPoint y: 532, distance: 270.5
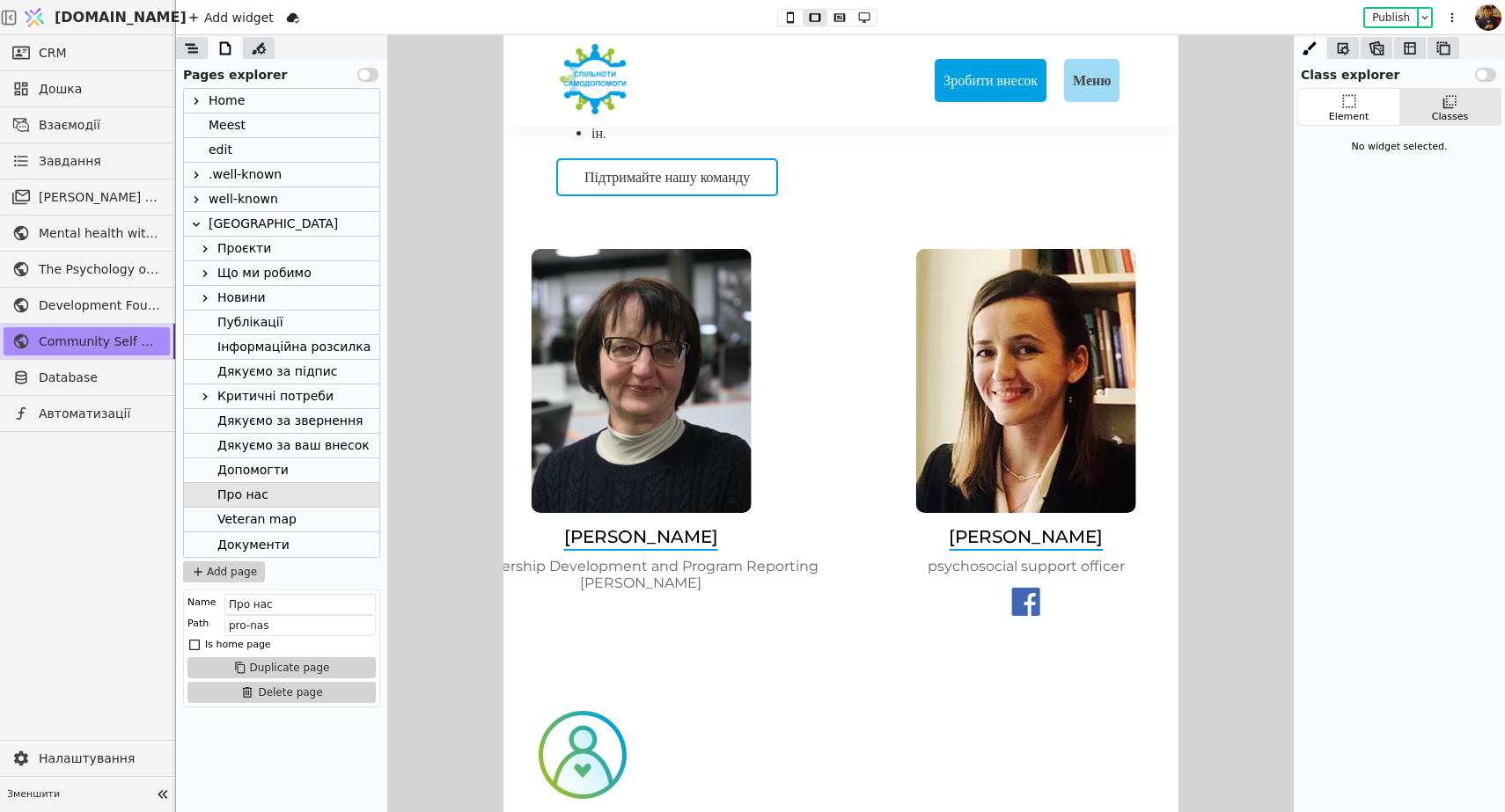
drag, startPoint x: 797, startPoint y: 512, endPoint x: 538, endPoint y: 525, distance: 259.3
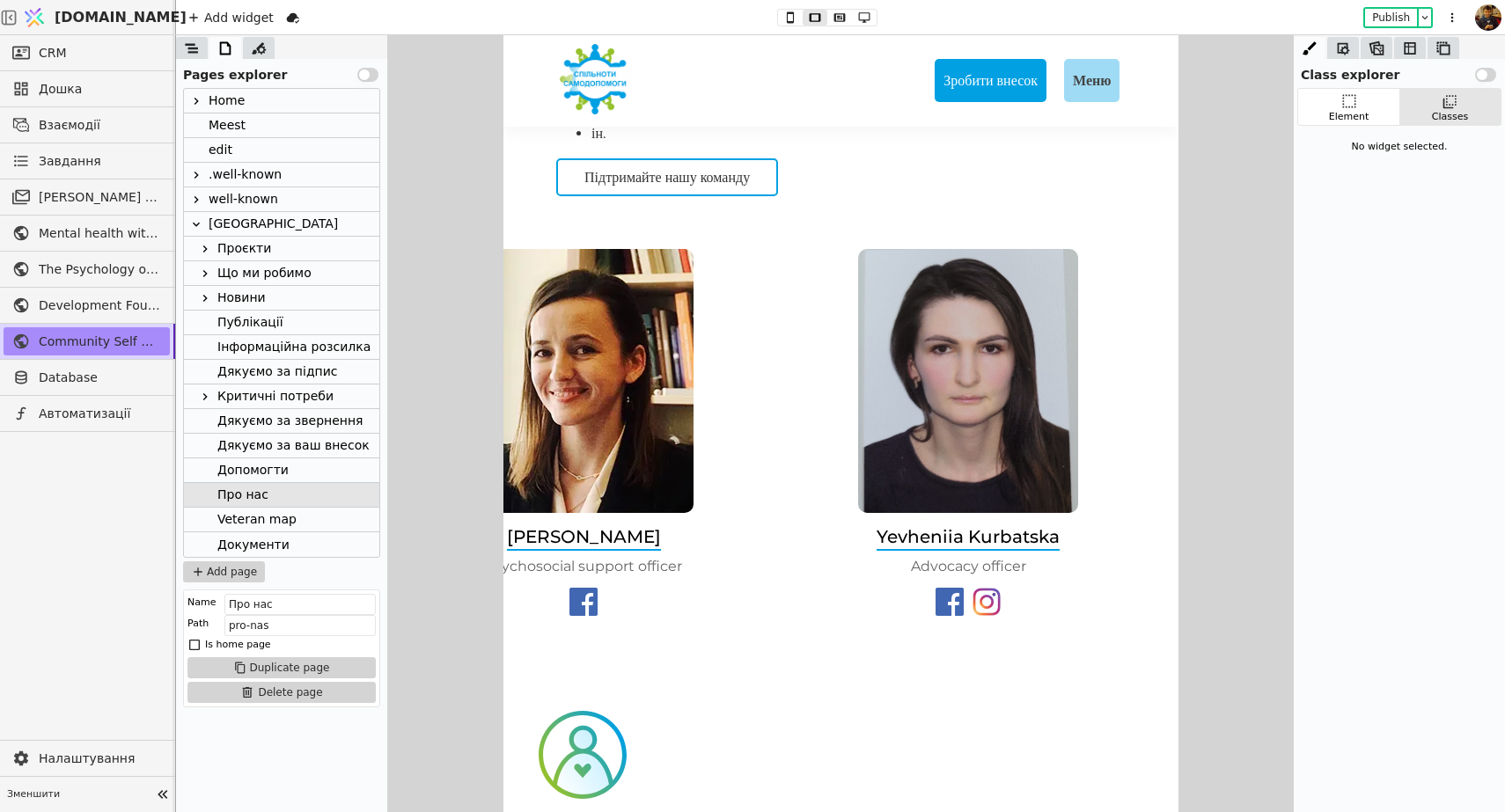
drag, startPoint x: 674, startPoint y: 539, endPoint x: 361, endPoint y: 543, distance: 313.0
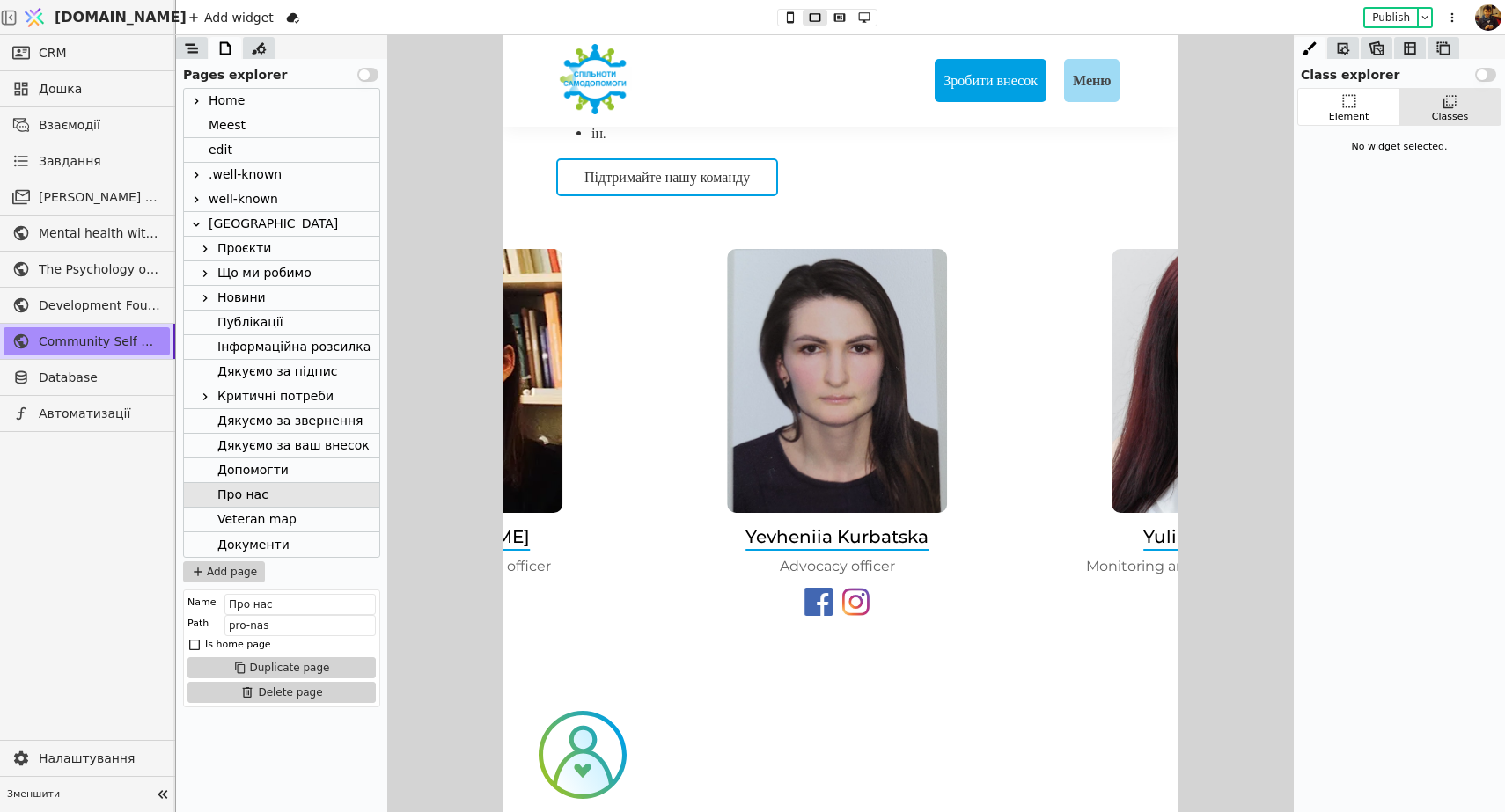
drag, startPoint x: 609, startPoint y: 543, endPoint x: 363, endPoint y: 557, distance: 246.4
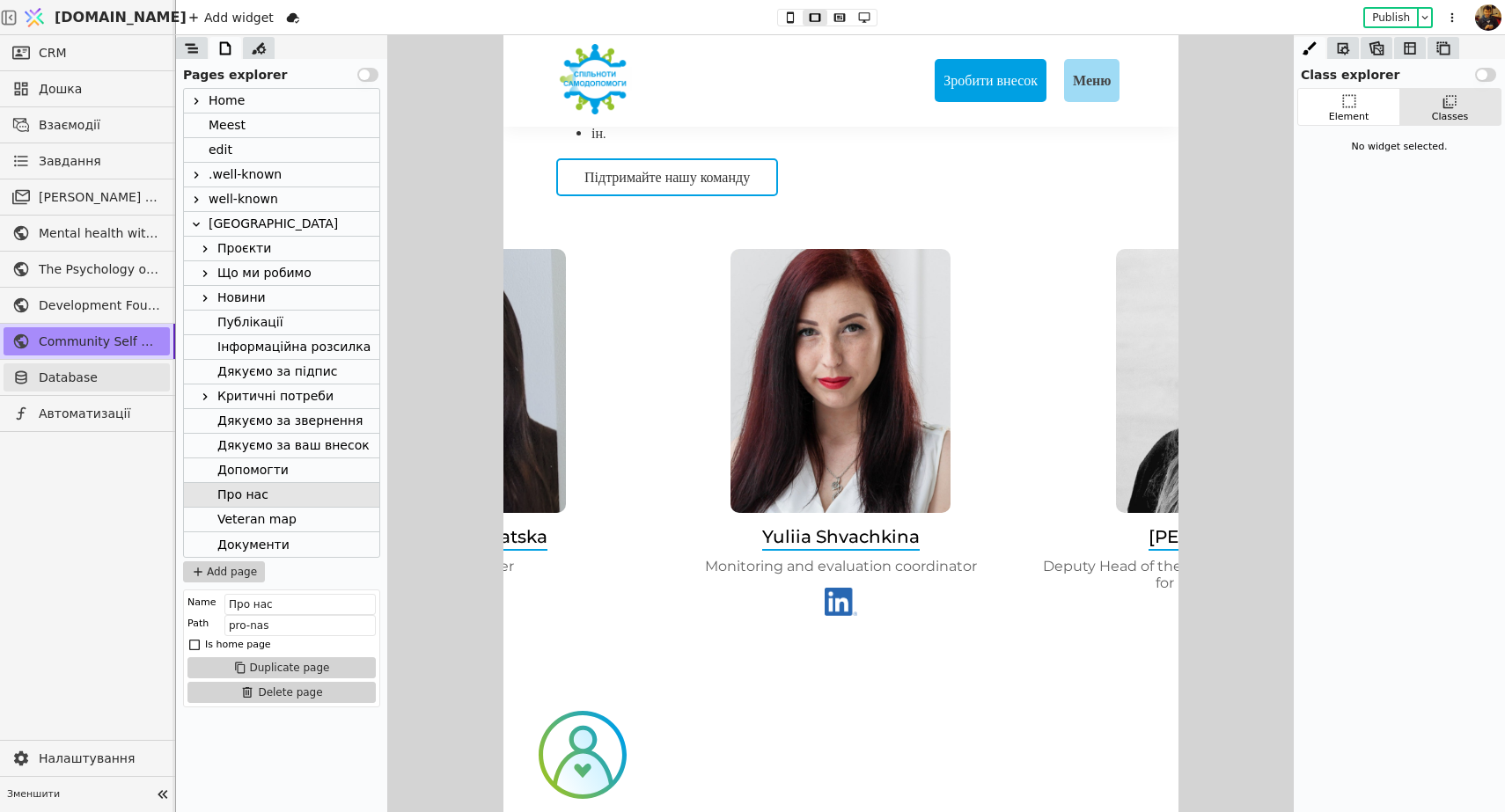
click at [91, 382] on span "Database" at bounding box center [99, 377] width 122 height 19
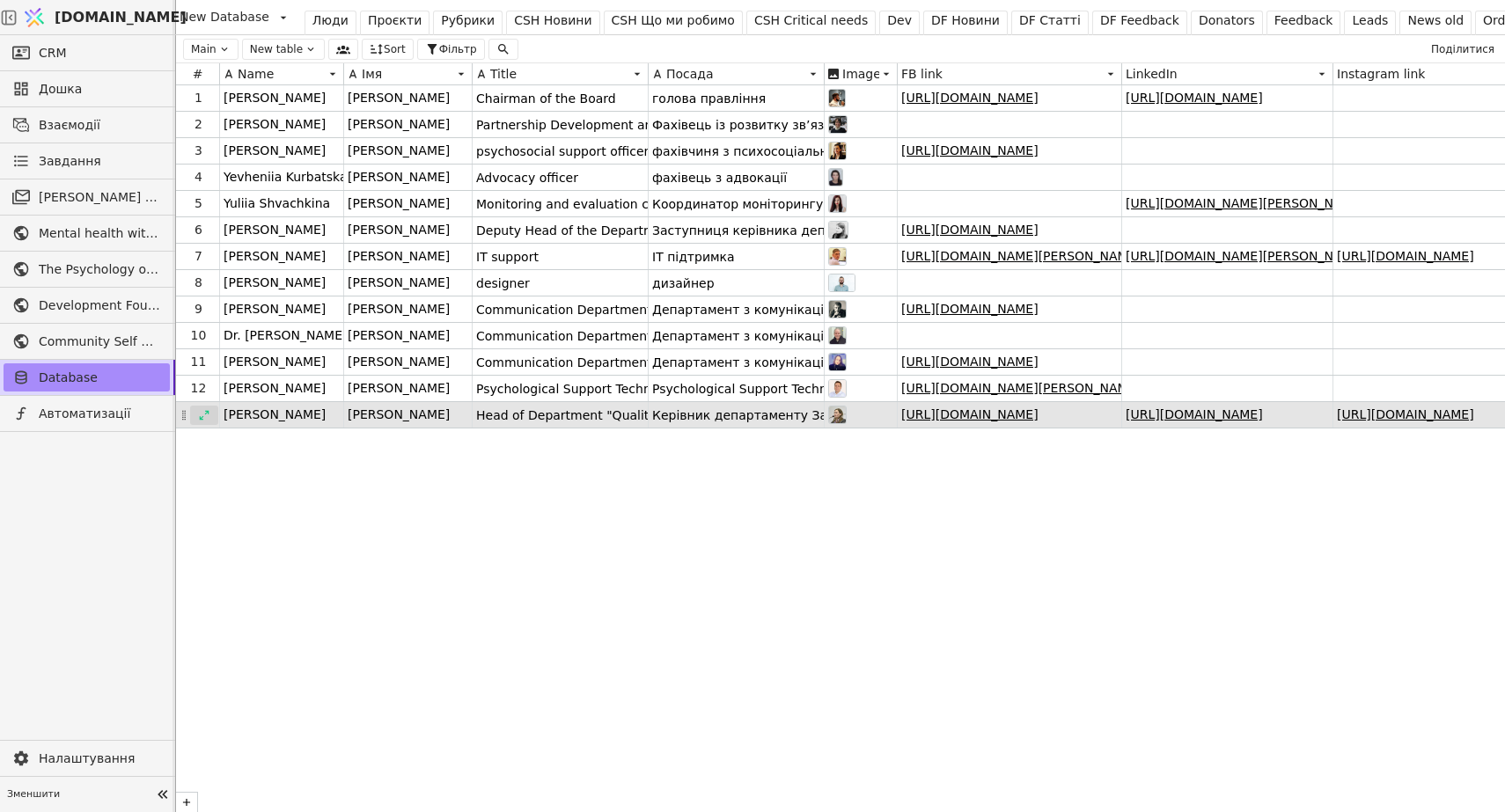
click at [204, 413] on icon at bounding box center [204, 415] width 12 height 12
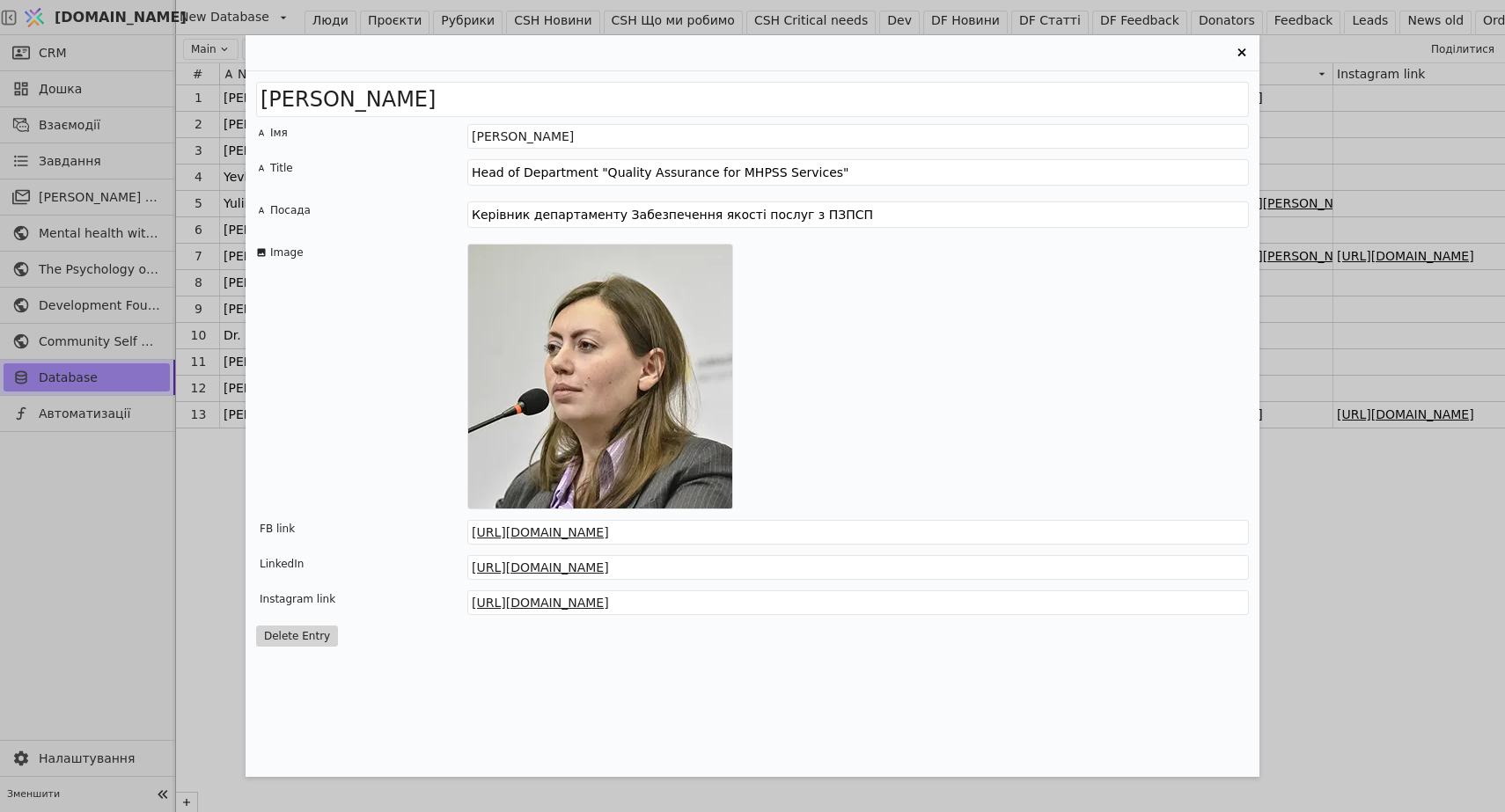
click at [292, 637] on button "Delete Entry" at bounding box center [296, 636] width 82 height 21
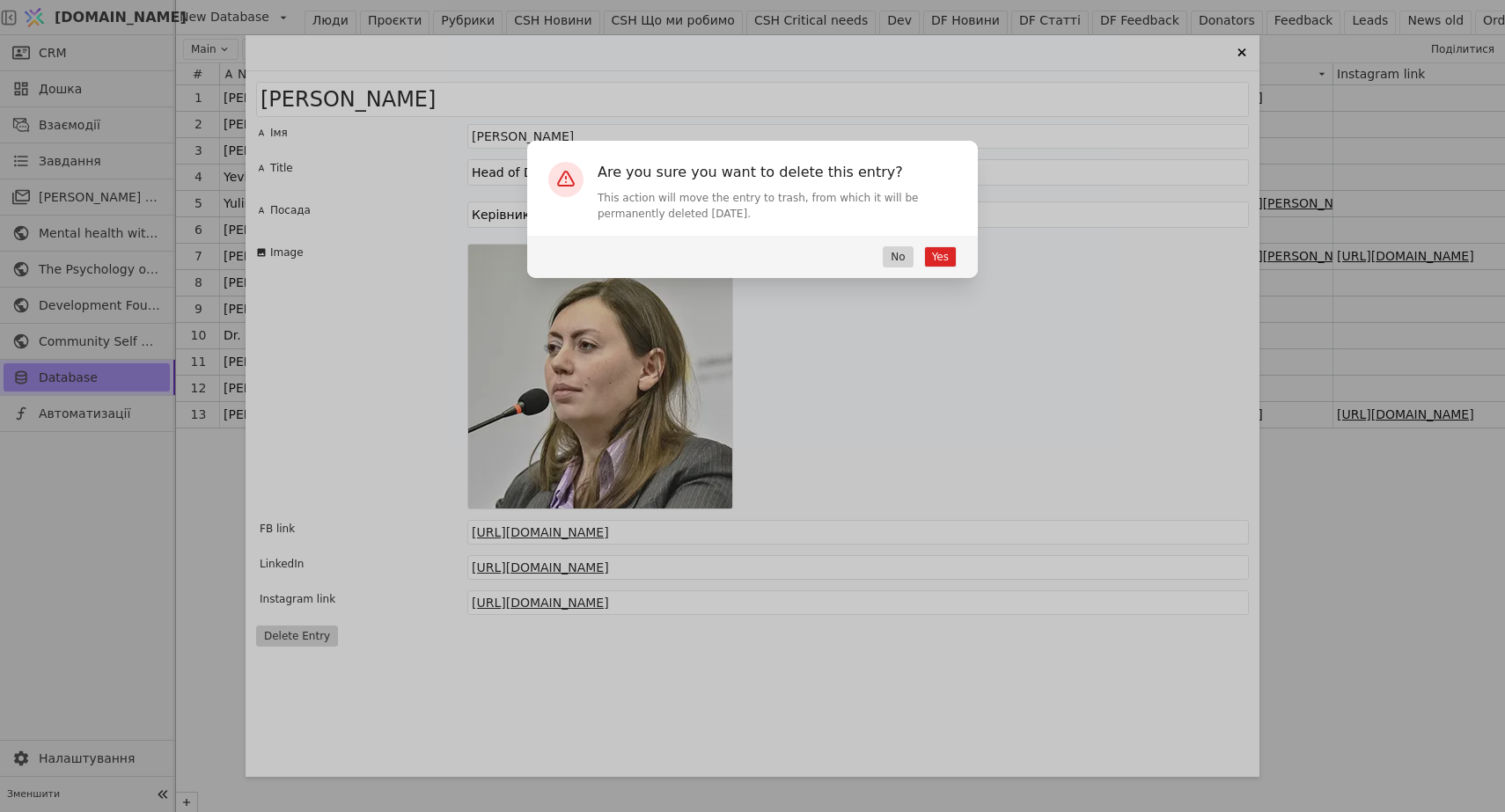
click at [938, 258] on button "Yes" at bounding box center [940, 256] width 33 height 21
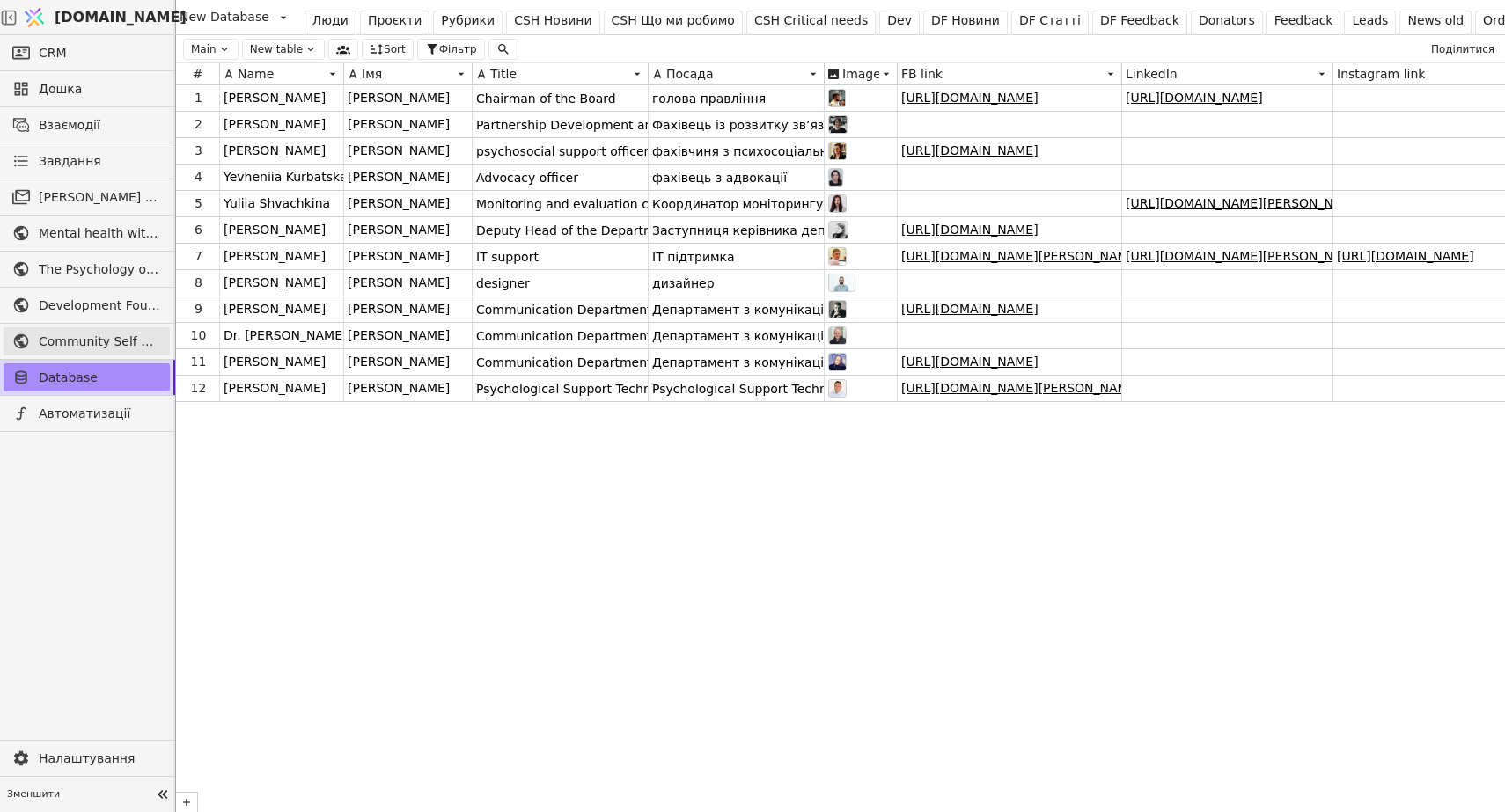
click at [92, 345] on span "Community Self Help" at bounding box center [99, 342] width 122 height 19
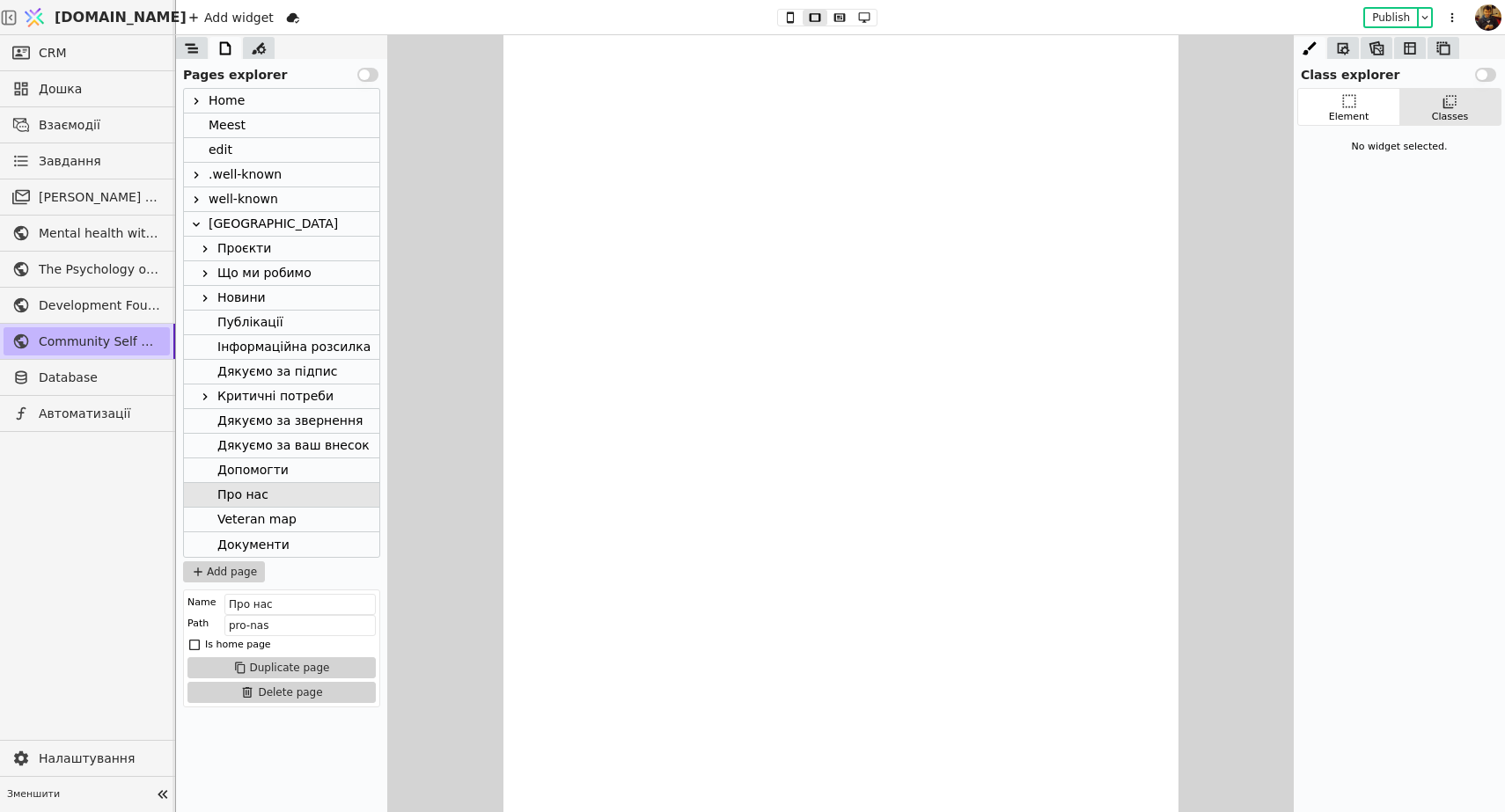
scroll to position [3394, 0]
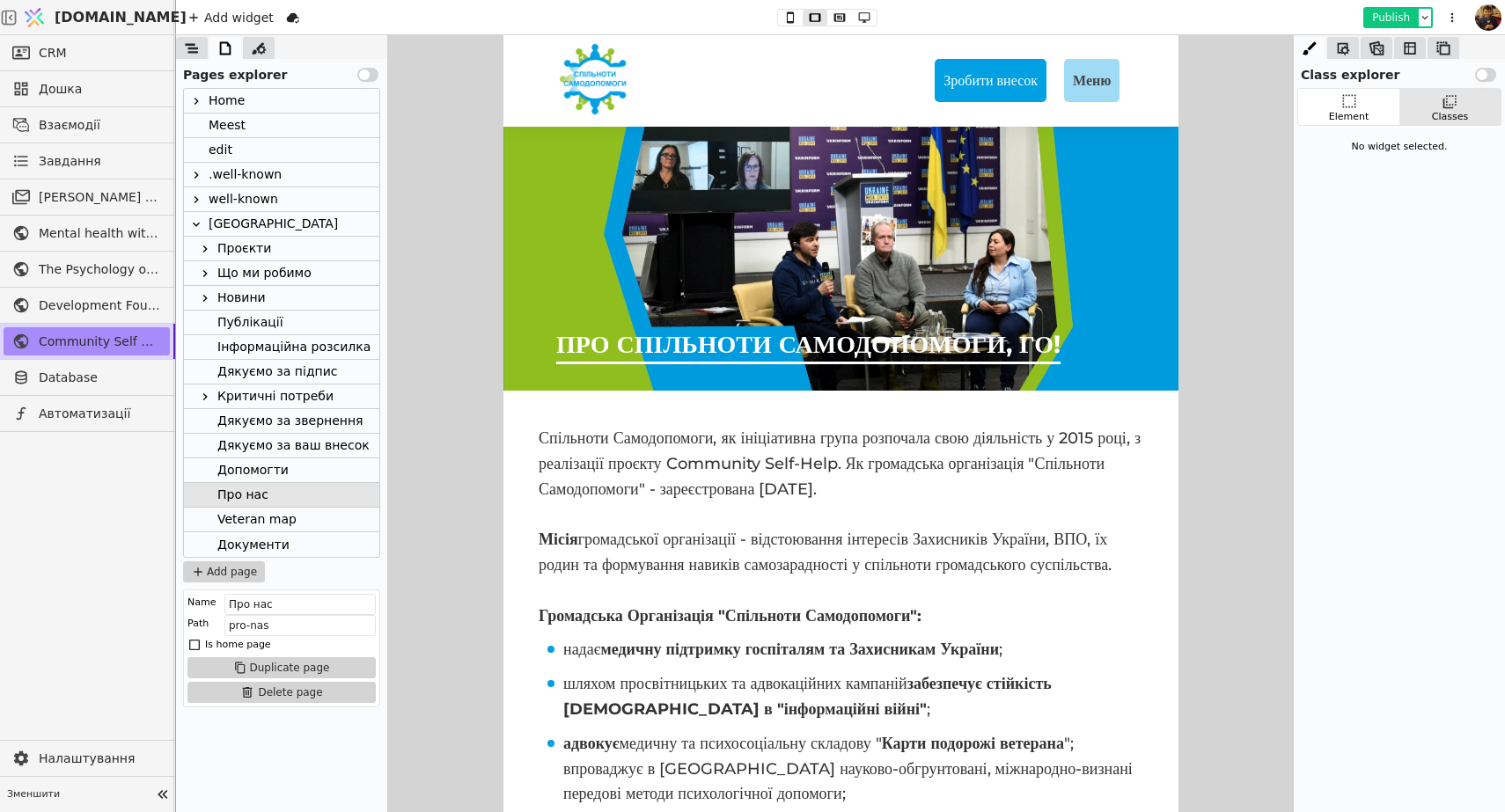
click at [1390, 13] on button "Publish" at bounding box center [1391, 18] width 52 height 18
click at [85, 381] on span "Database" at bounding box center [99, 377] width 122 height 19
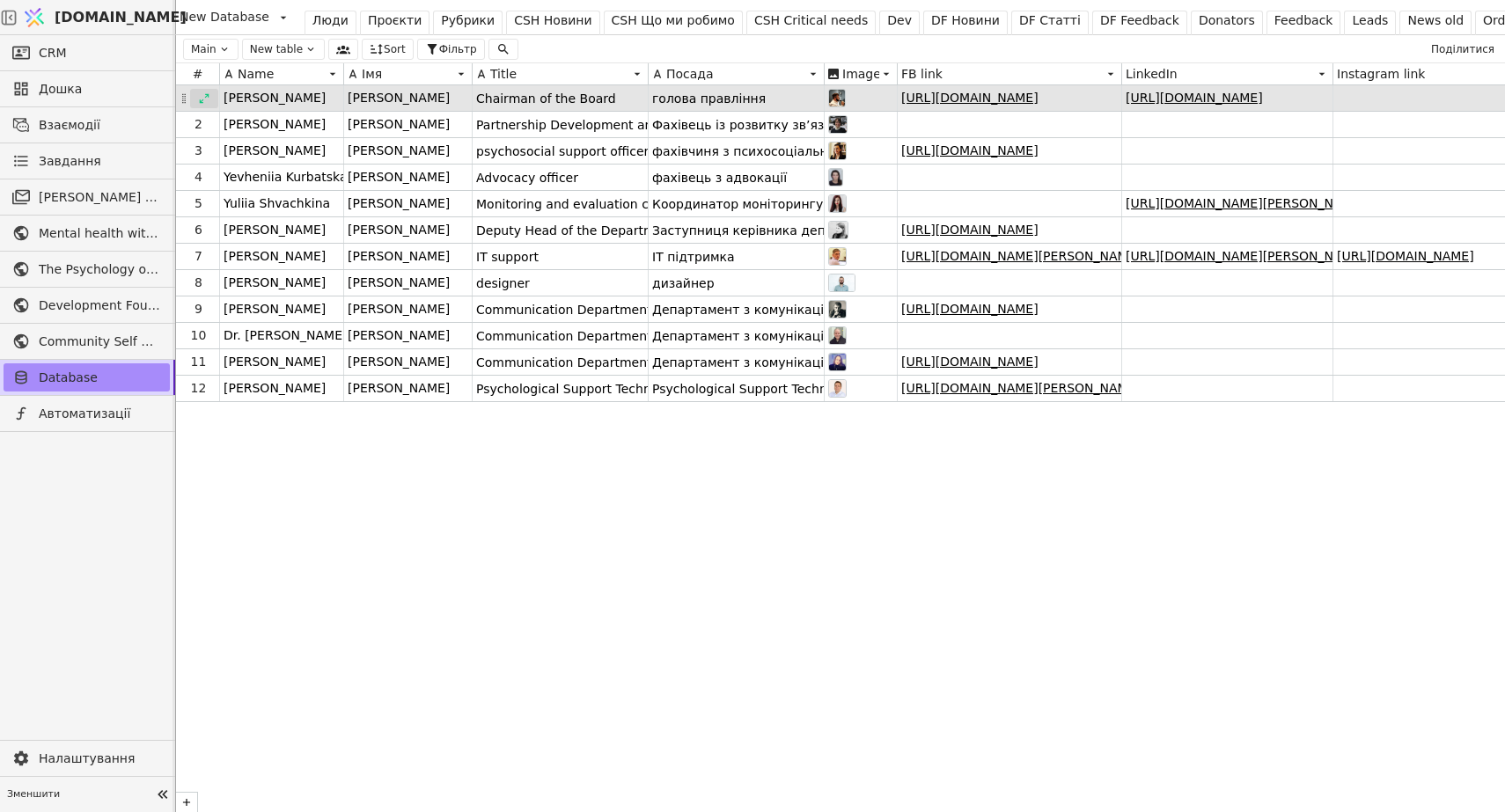
click at [205, 97] on icon at bounding box center [205, 98] width 10 height 10
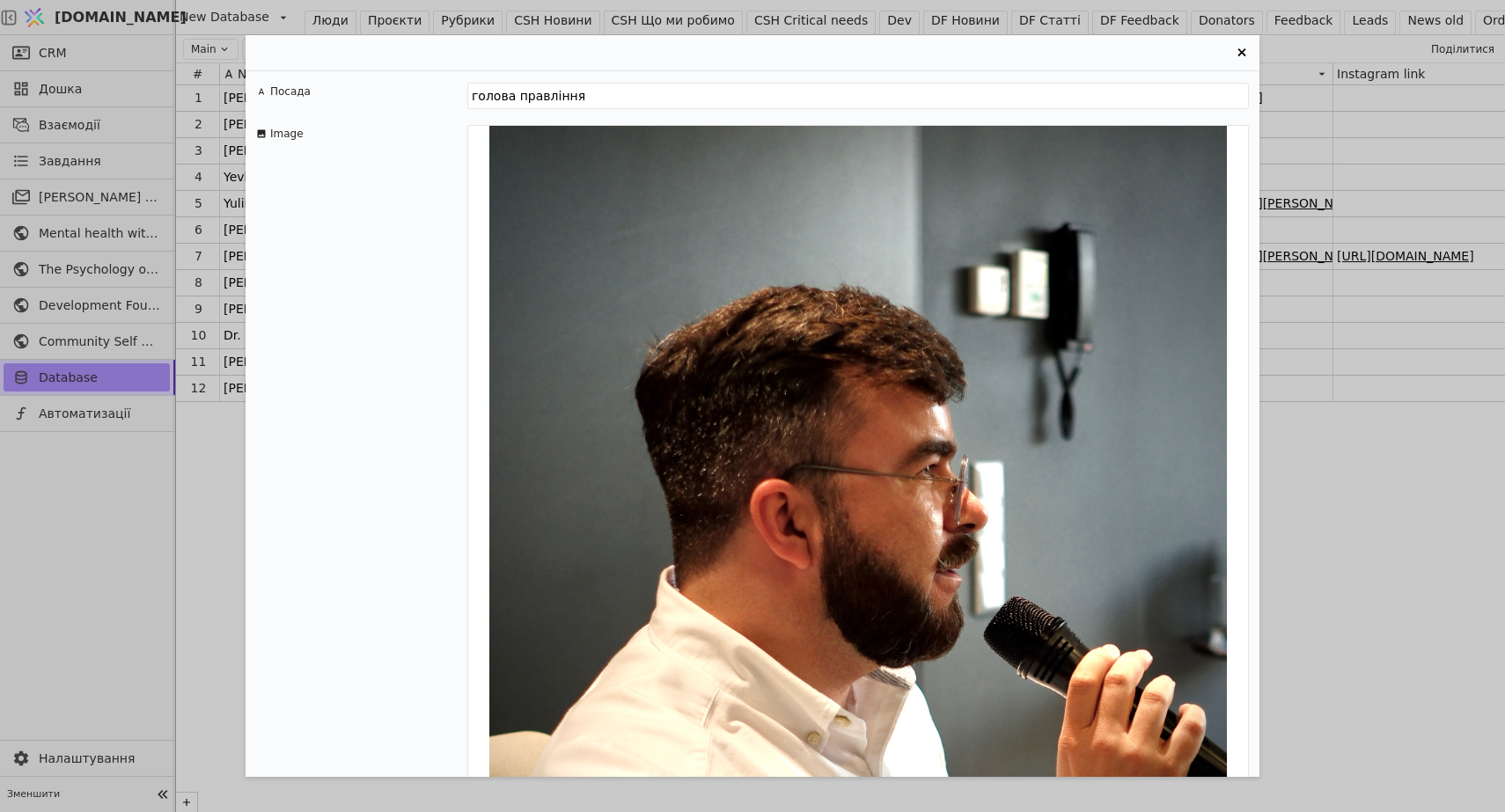
scroll to position [154, 0]
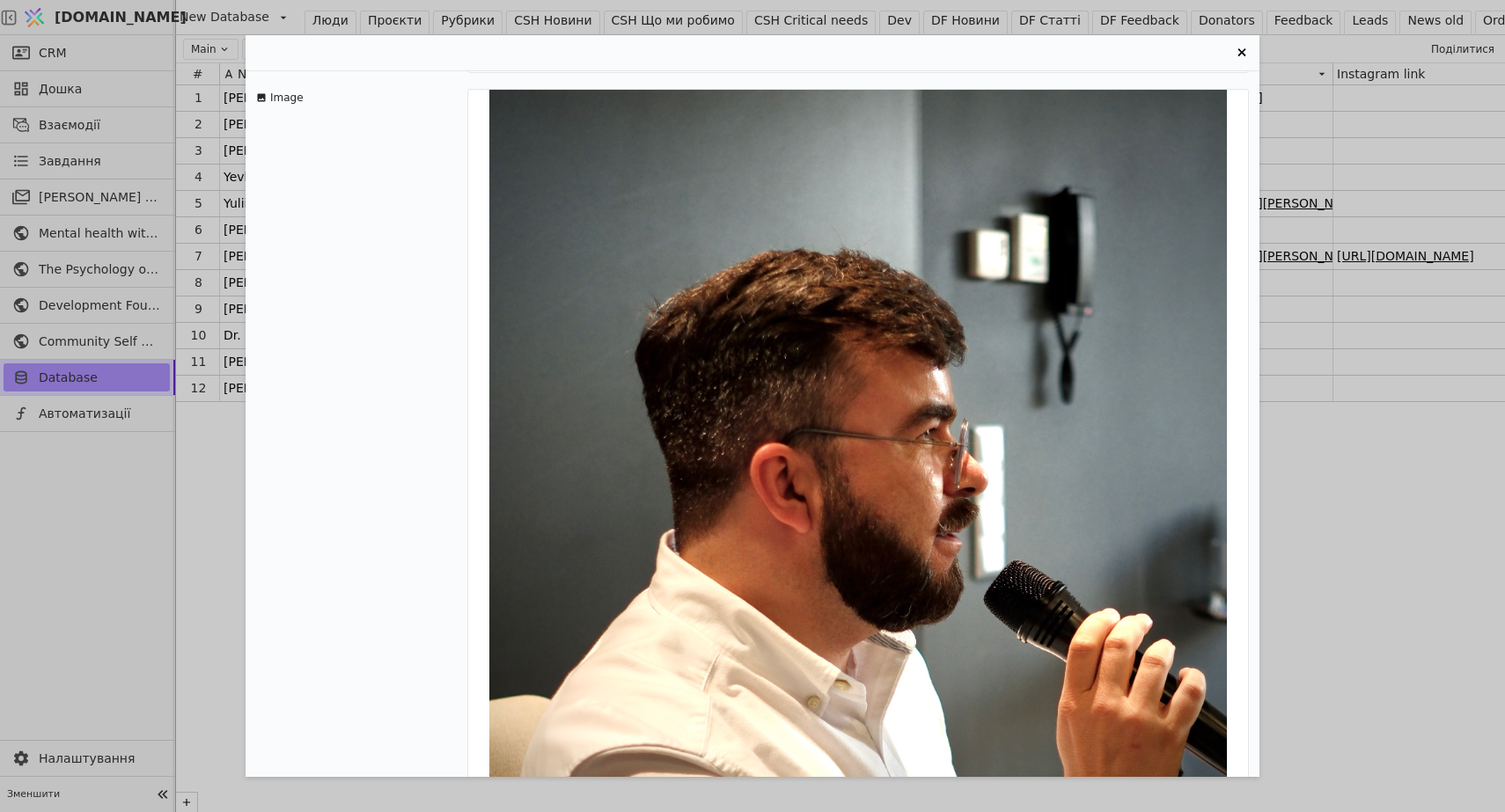
click at [87, 661] on div "[PERSON_NAME] Імя [PERSON_NAME] Title Chairman of the Board Посада голова правл…" at bounding box center [752, 406] width 1505 height 812
click at [163, 664] on div "[PERSON_NAME] Імя [PERSON_NAME] Title Chairman of the Board Посада голова правл…" at bounding box center [752, 406] width 1505 height 812
